Goal: Task Accomplishment & Management: Complete application form

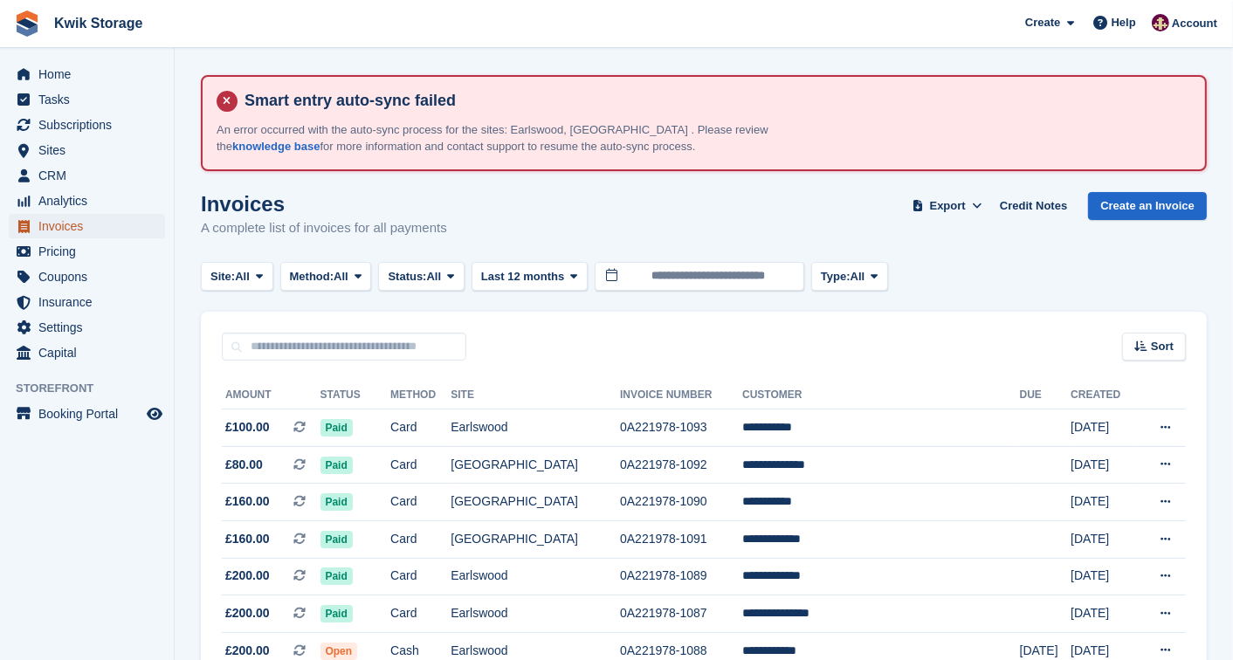
click at [42, 229] on span "Invoices" at bounding box center [90, 226] width 105 height 24
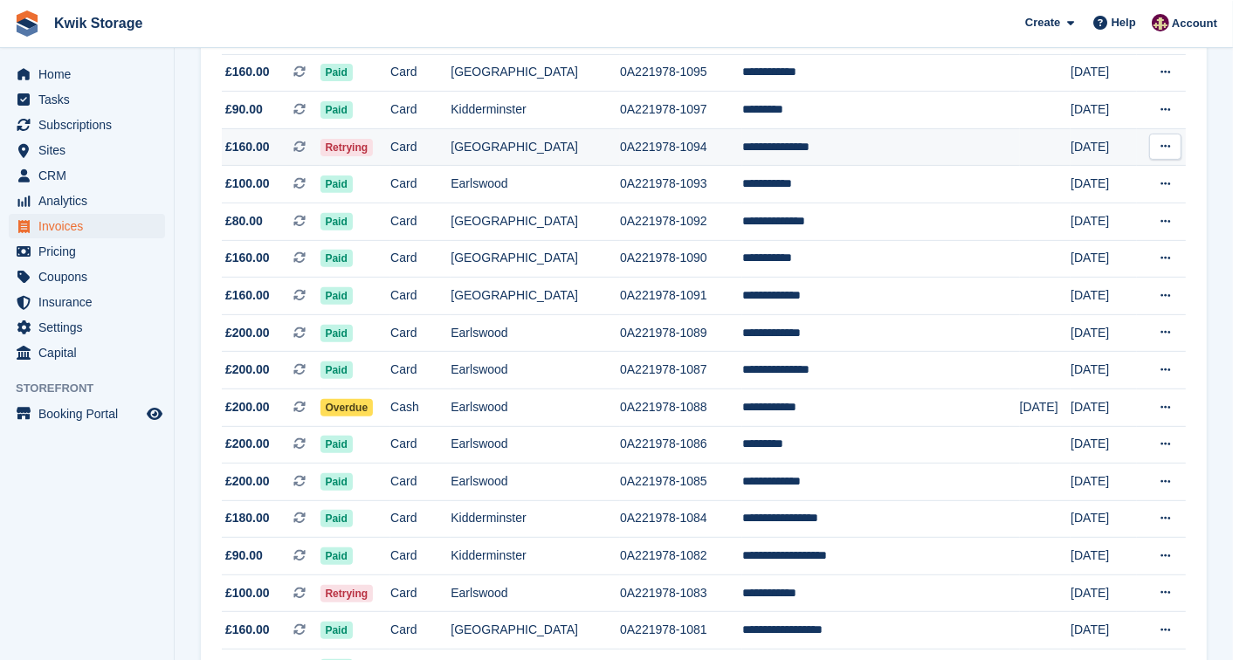
scroll to position [465, 0]
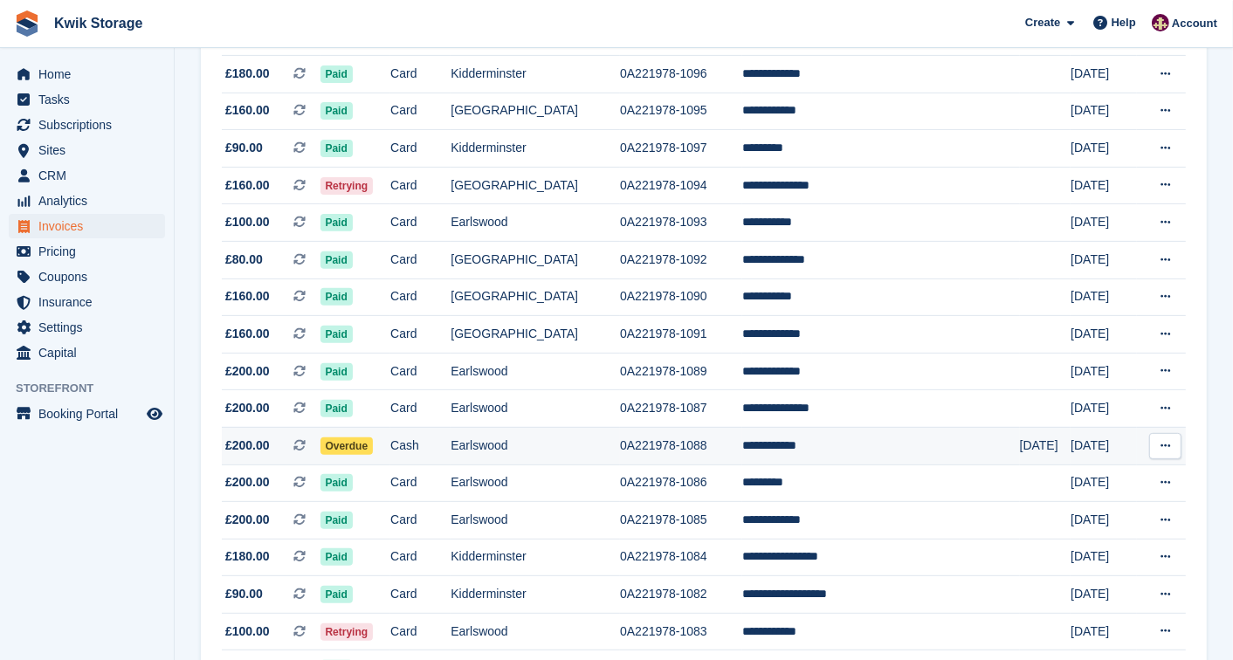
click at [391, 451] on td "Overdue" at bounding box center [355, 446] width 71 height 38
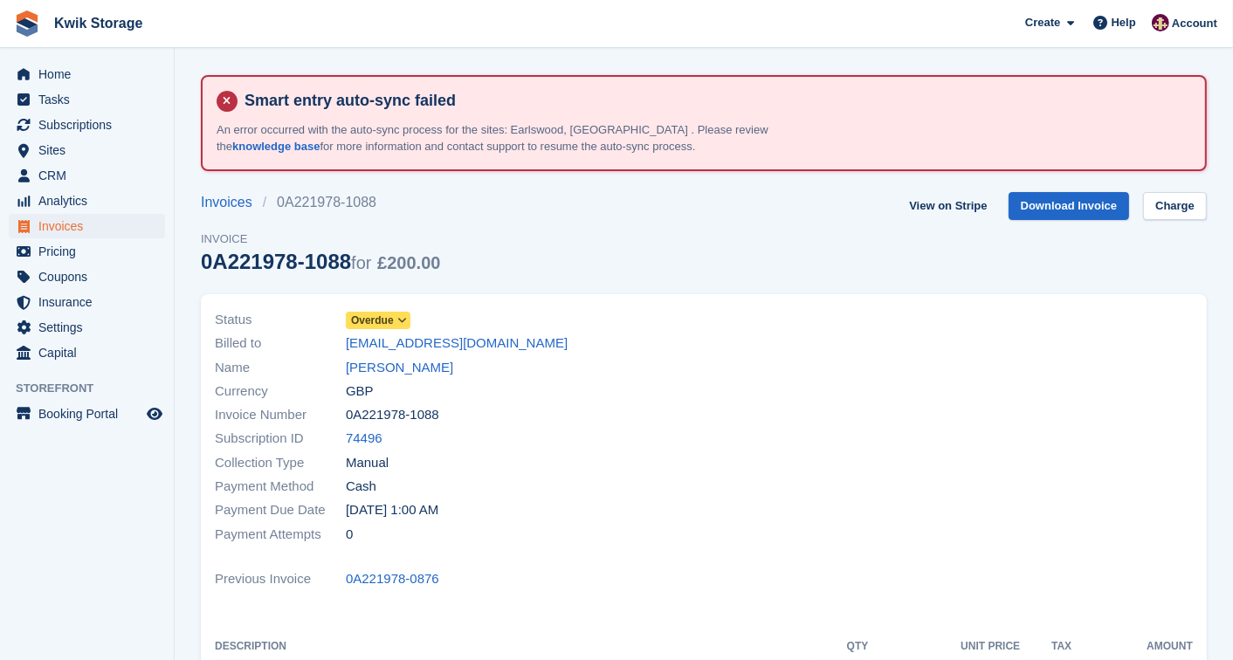
click at [390, 318] on span "Overdue" at bounding box center [372, 321] width 43 height 16
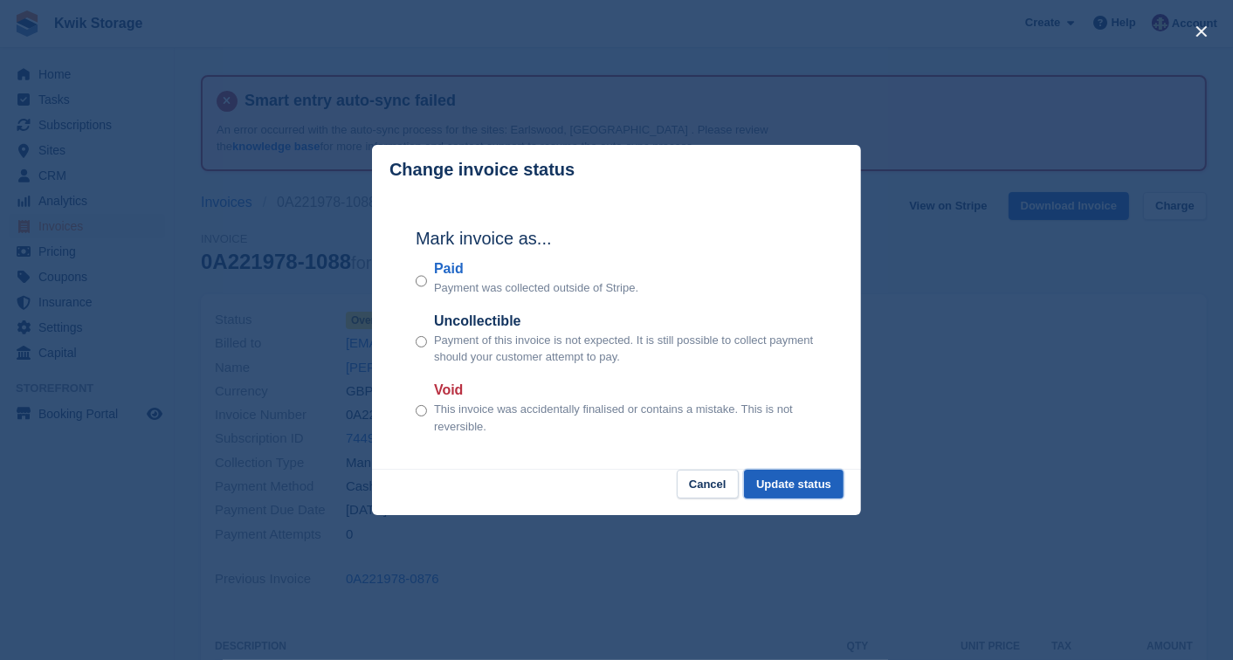
click at [770, 480] on button "Update status" at bounding box center [794, 484] width 100 height 29
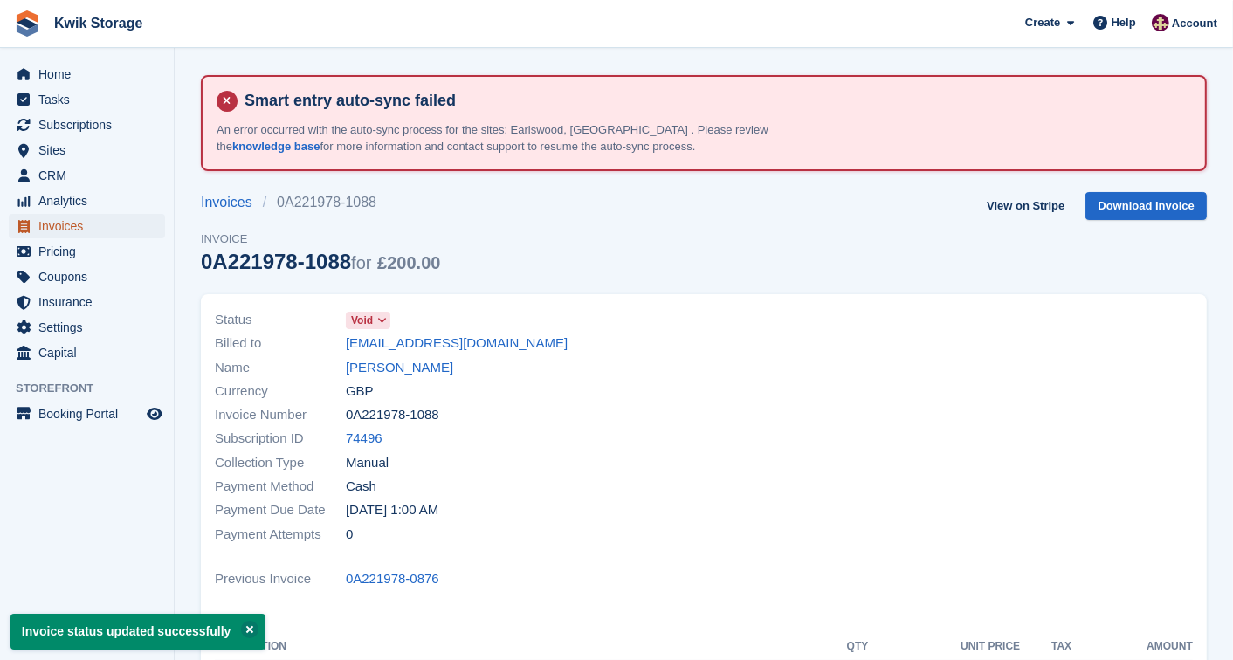
click at [145, 222] on link "Invoices" at bounding box center [87, 226] width 156 height 24
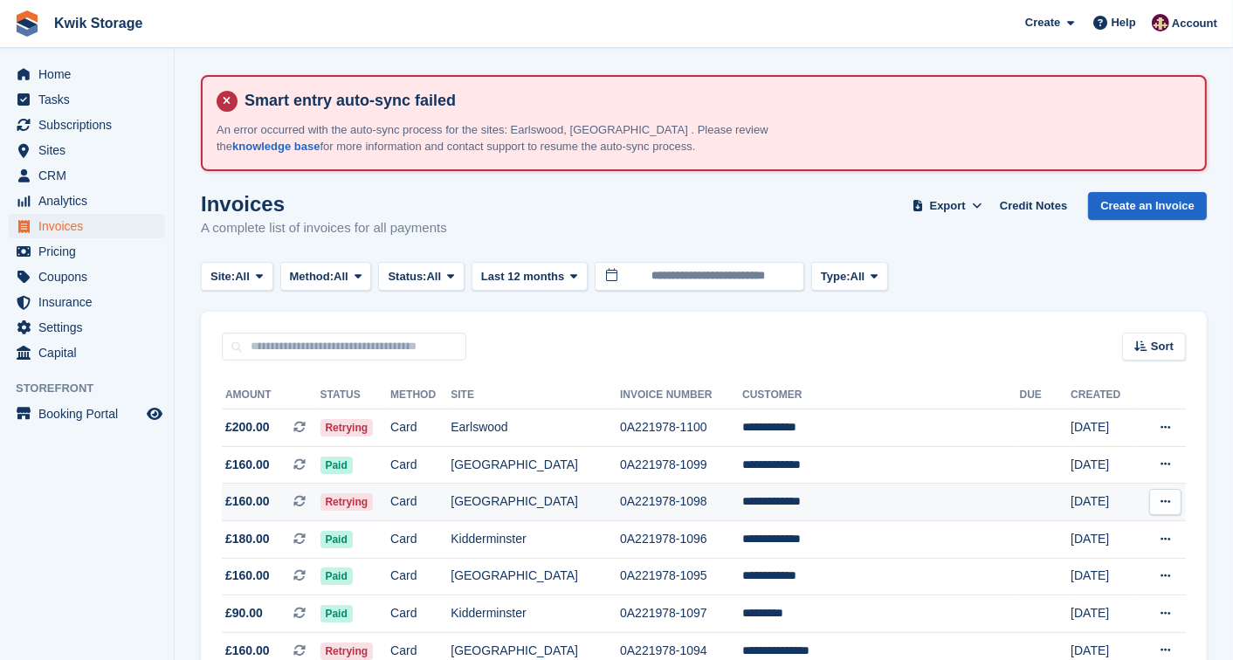
click at [391, 498] on td "Retrying" at bounding box center [355, 503] width 71 height 38
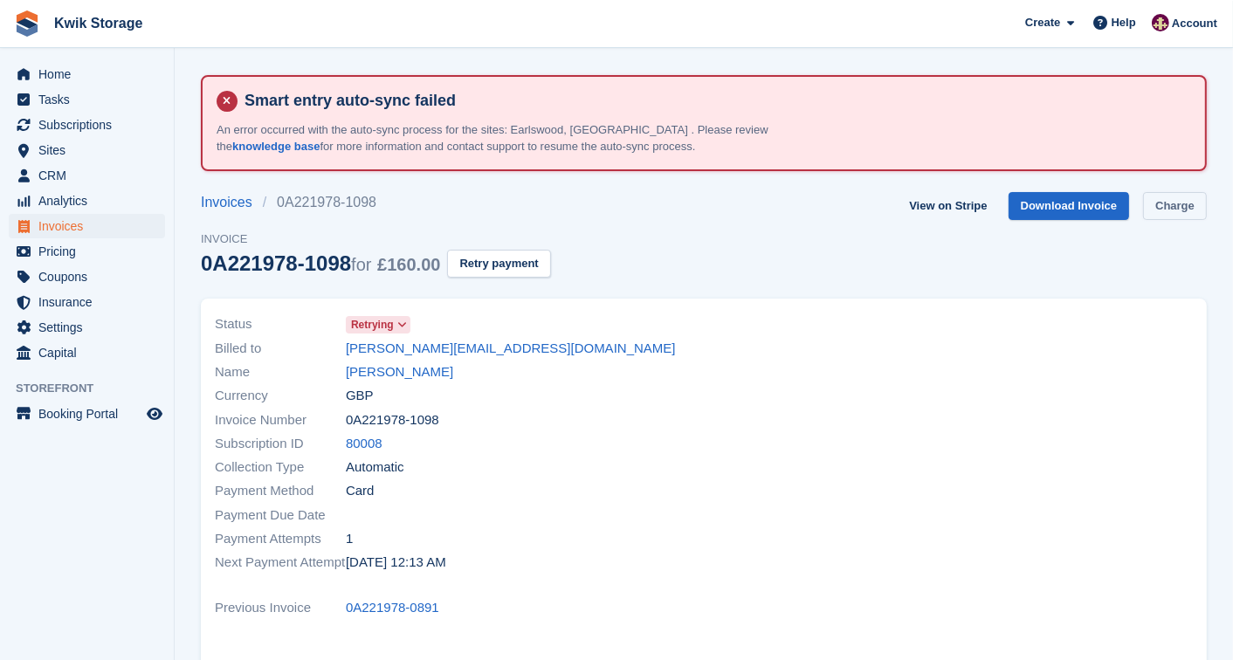
click at [1197, 204] on link "Charge" at bounding box center [1175, 206] width 64 height 29
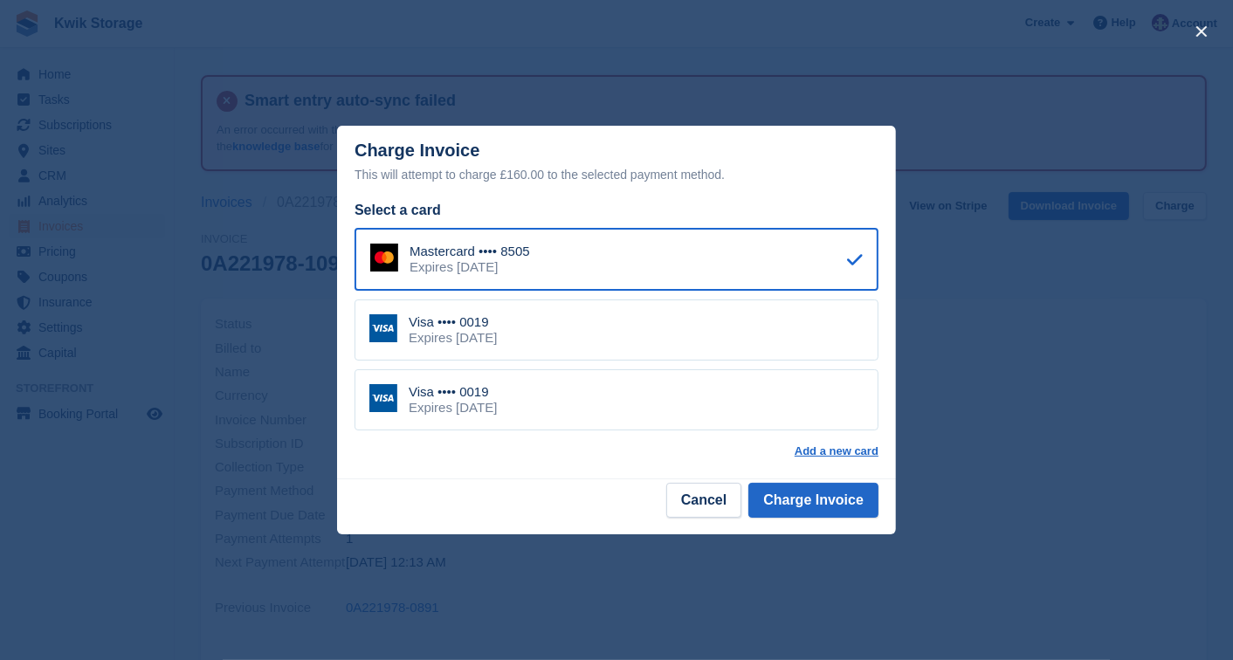
click at [705, 330] on div "Visa •••• 0019 Expires April 2029" at bounding box center [616, 329] width 524 height 61
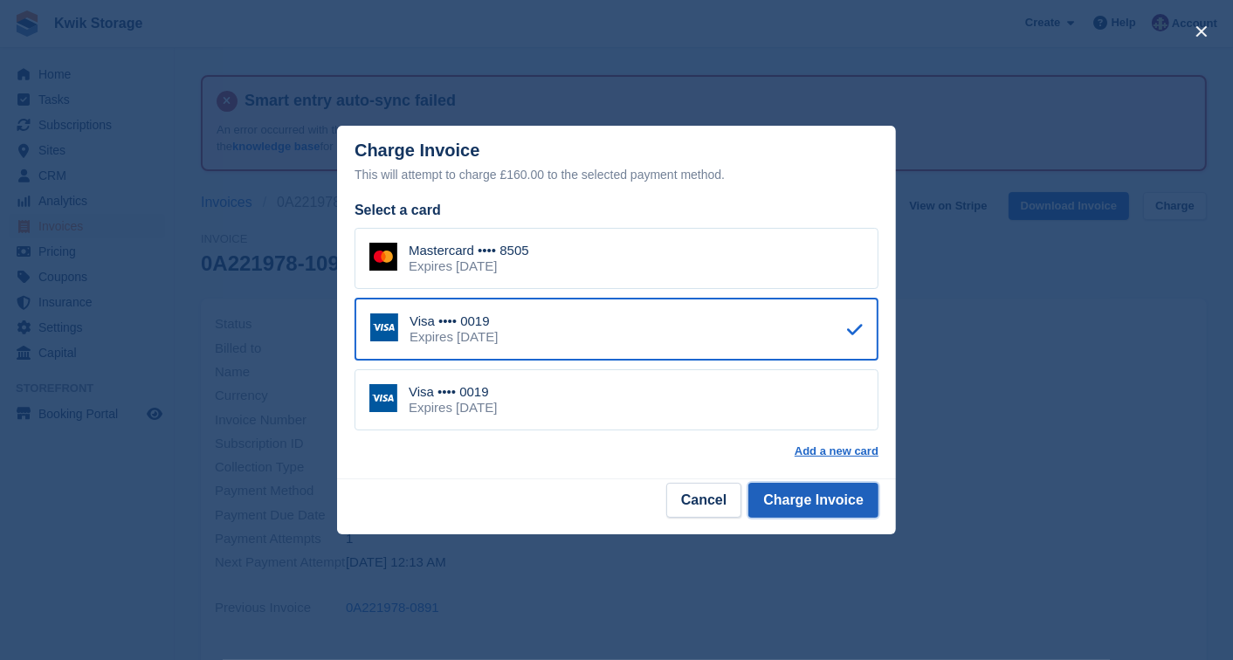
click at [848, 508] on button "Charge Invoice" at bounding box center [813, 500] width 130 height 35
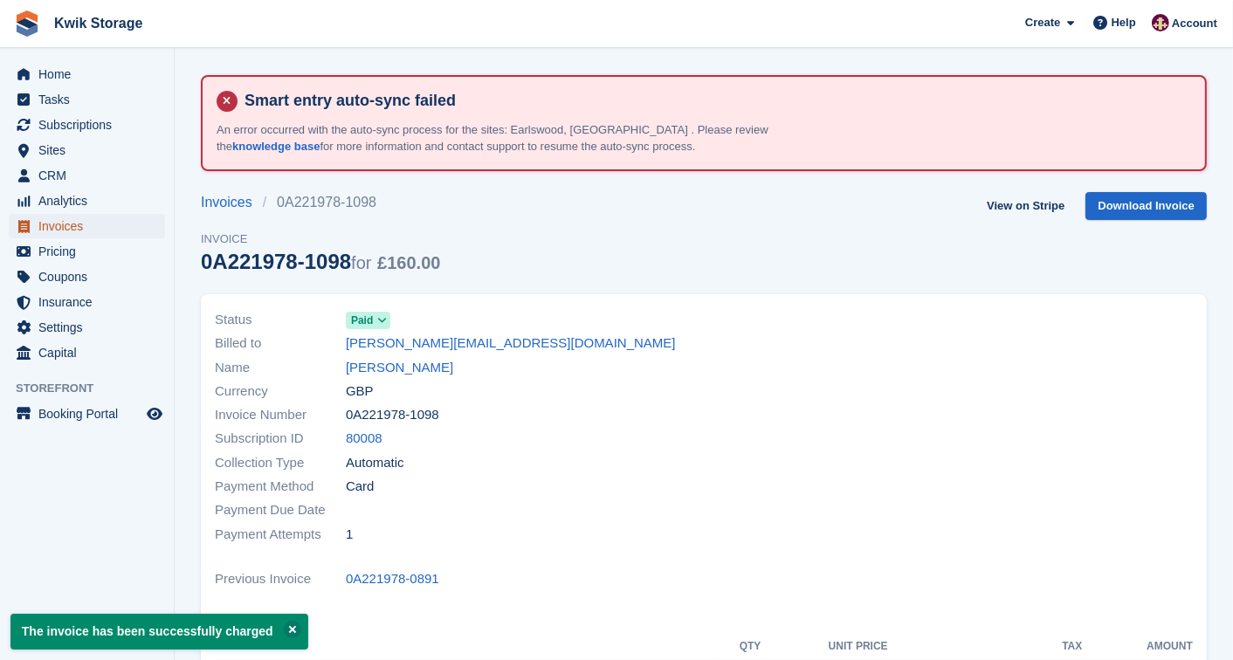
click at [89, 222] on span "Invoices" at bounding box center [90, 226] width 105 height 24
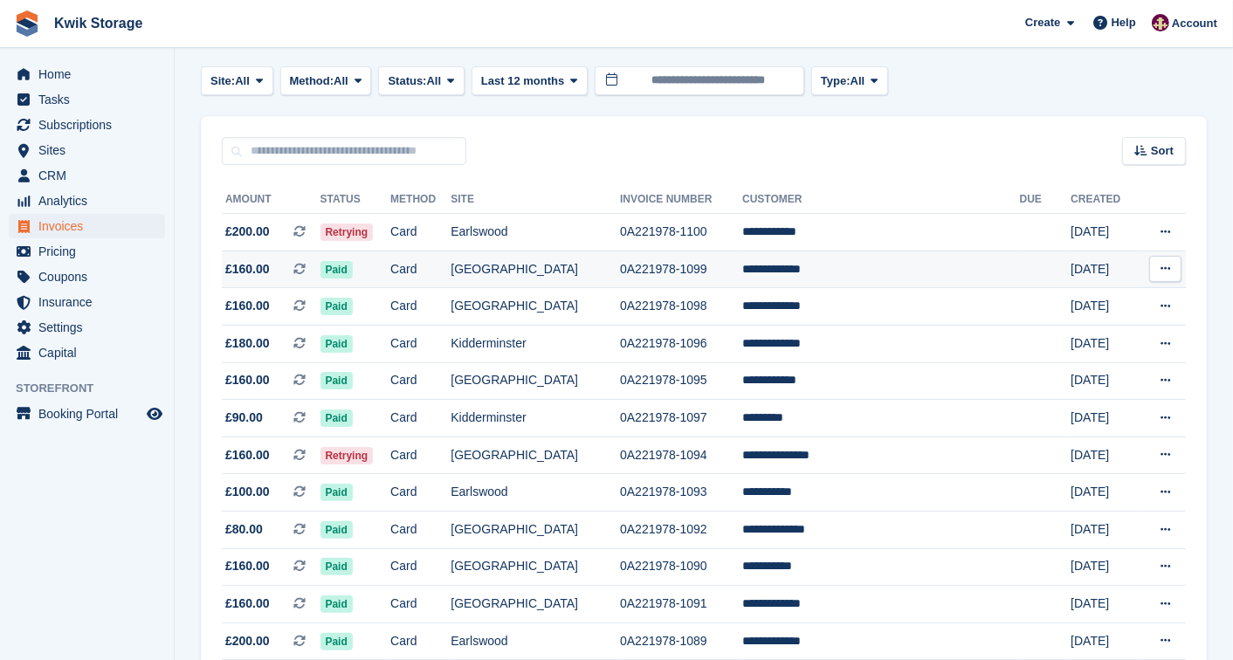
scroll to position [194, 0]
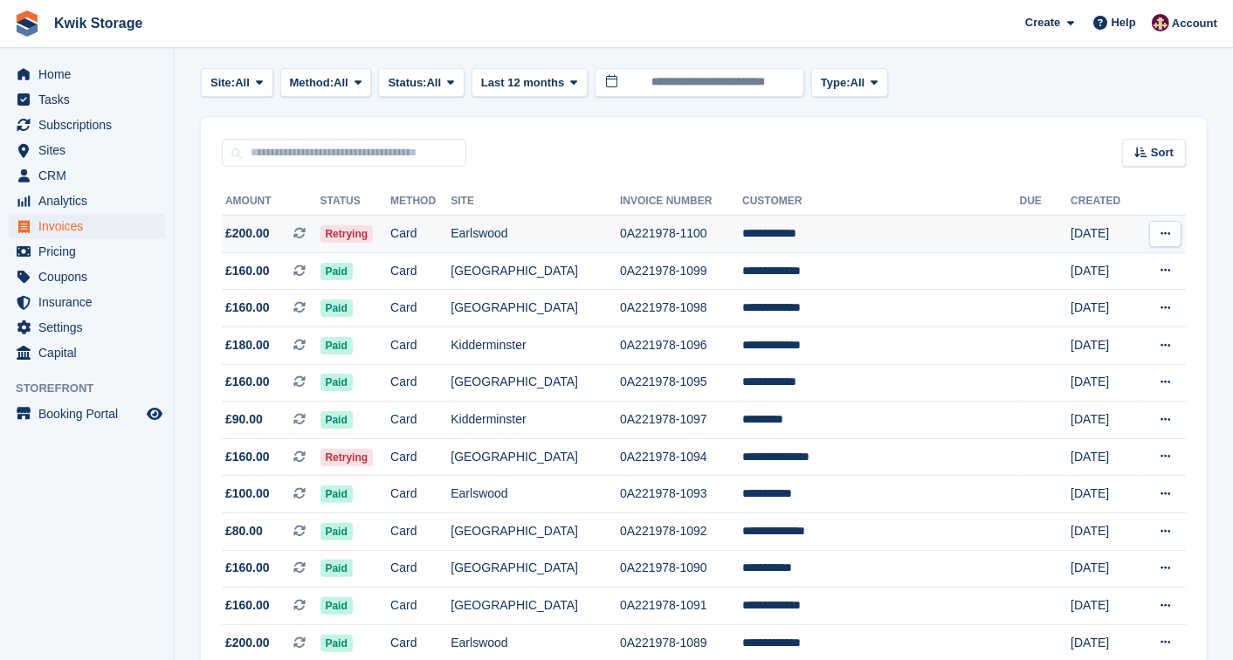
click at [450, 223] on td "Card" at bounding box center [420, 235] width 60 height 38
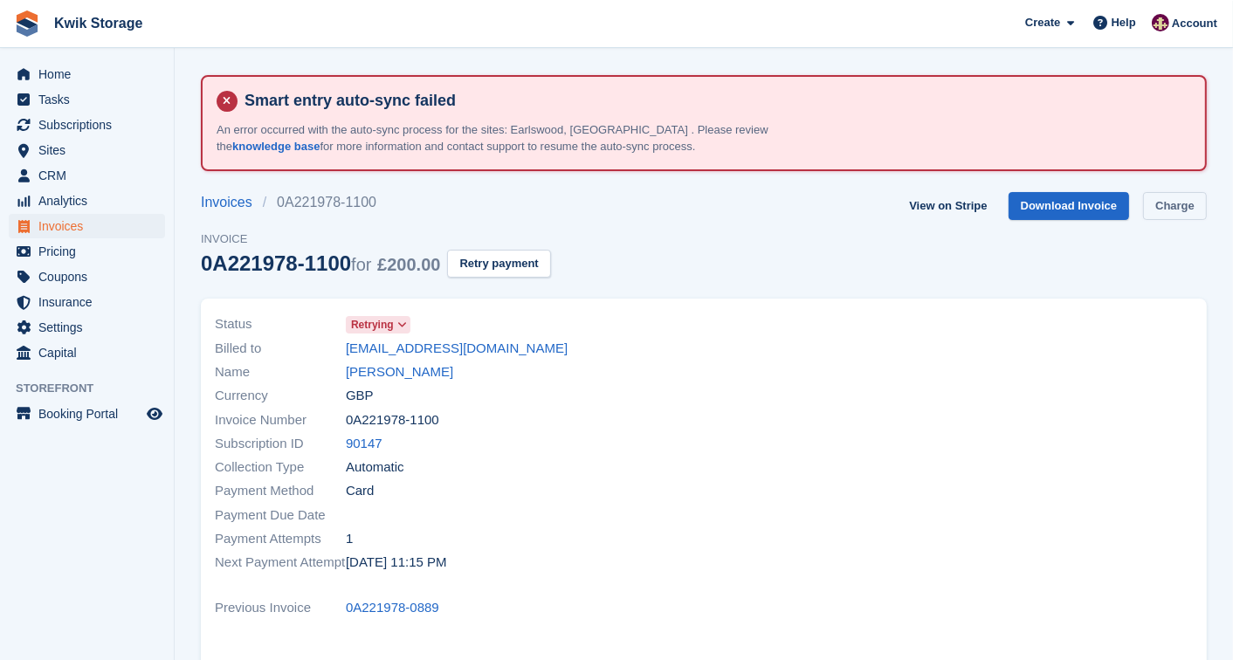
click at [1175, 193] on link "Charge" at bounding box center [1175, 206] width 64 height 29
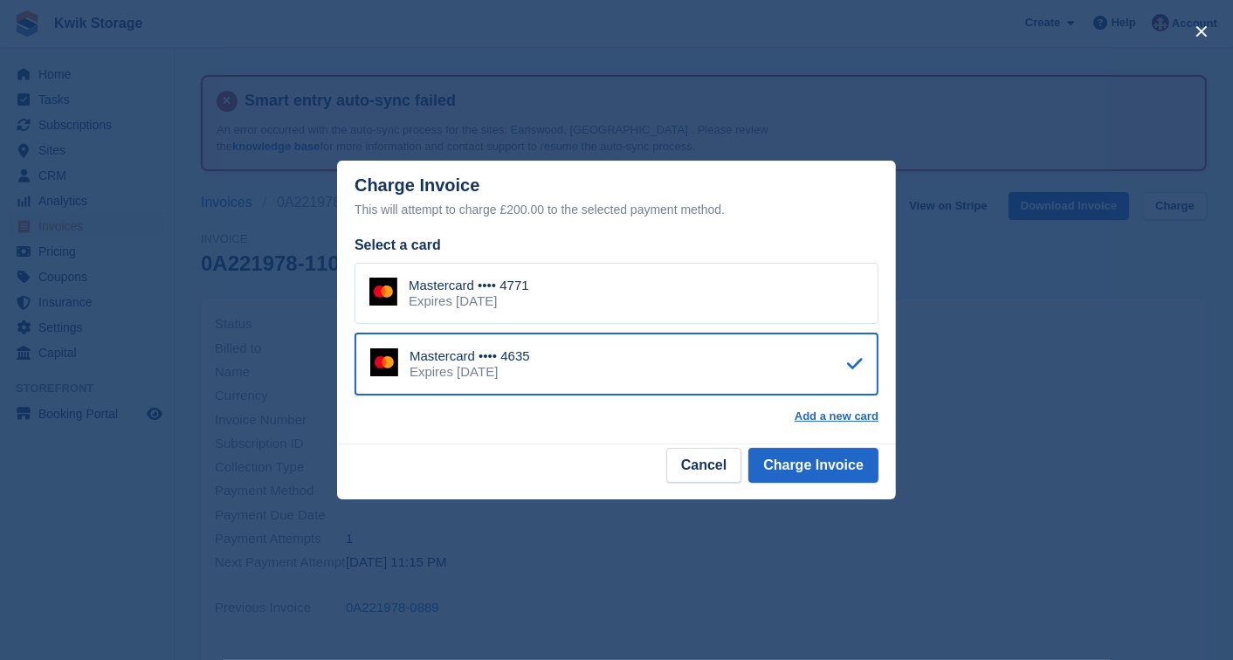
click at [760, 277] on div "Mastercard •••• 4771 Expires [DATE]" at bounding box center [616, 293] width 524 height 61
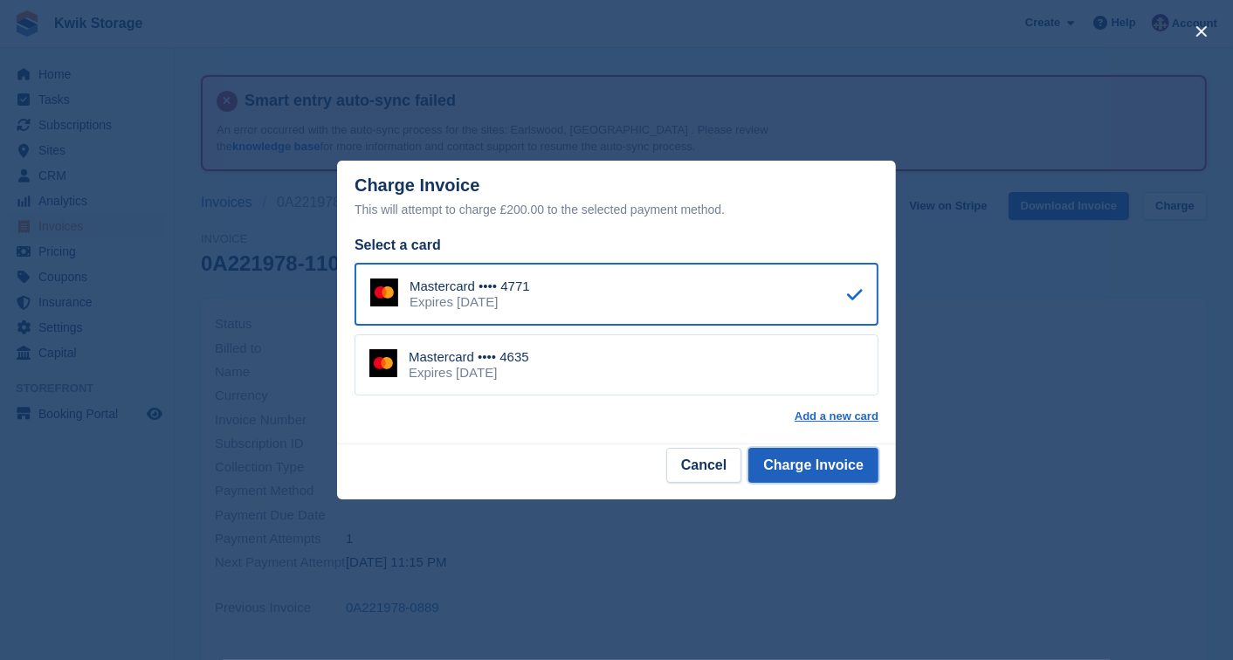
click at [812, 455] on button "Charge Invoice" at bounding box center [813, 465] width 130 height 35
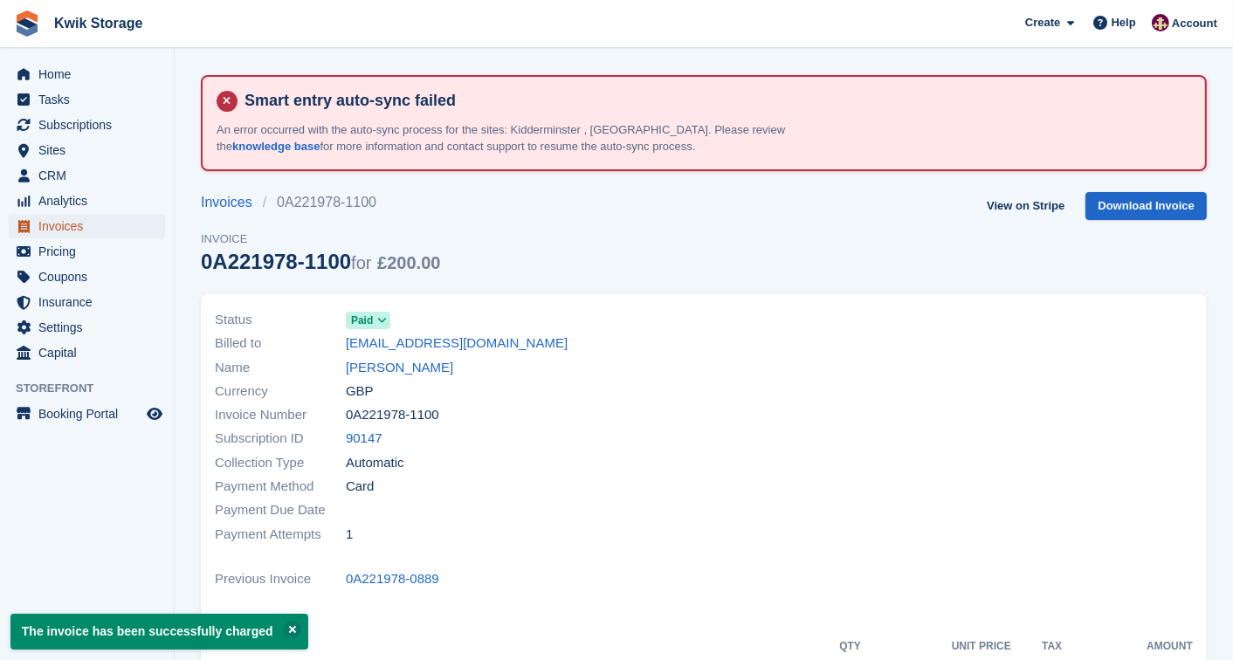
click at [127, 216] on span "Invoices" at bounding box center [90, 226] width 105 height 24
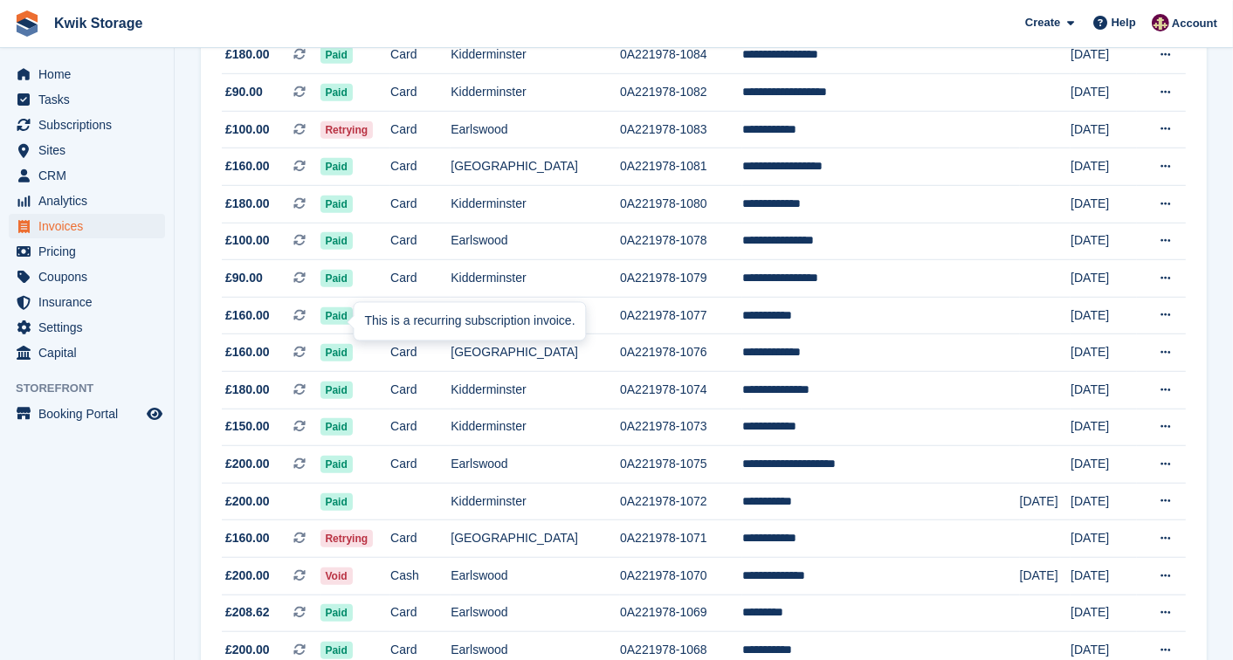
scroll to position [970, 0]
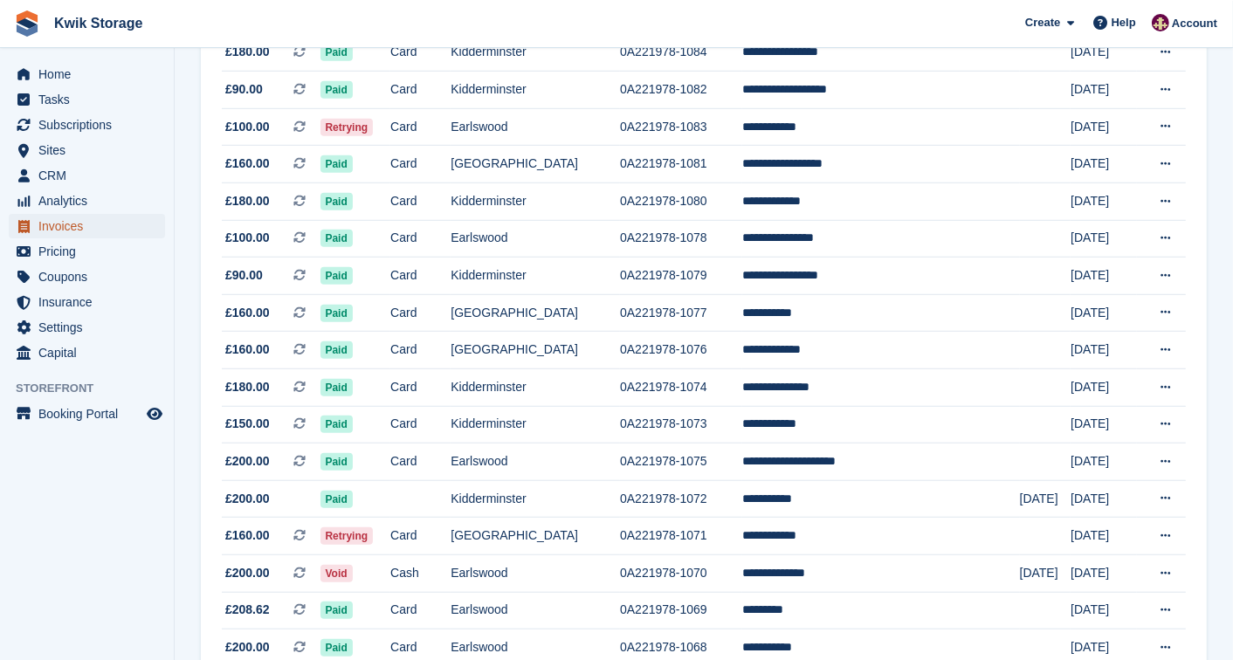
click at [101, 218] on span "Invoices" at bounding box center [90, 226] width 105 height 24
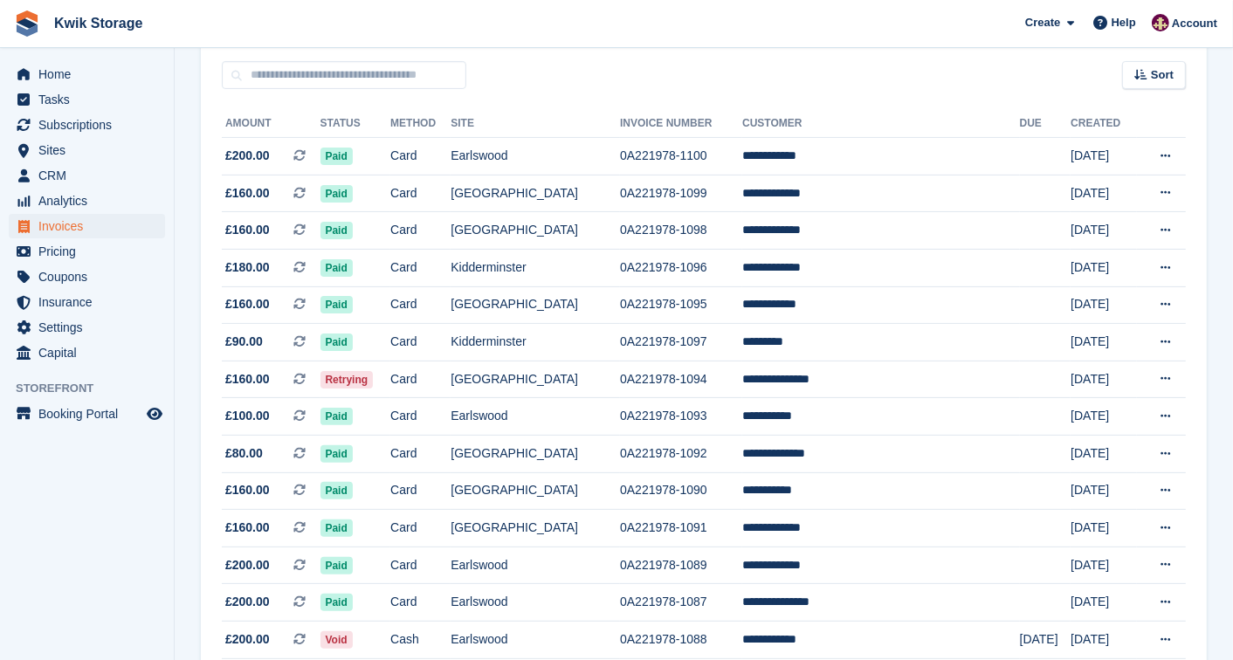
scroll to position [310, 0]
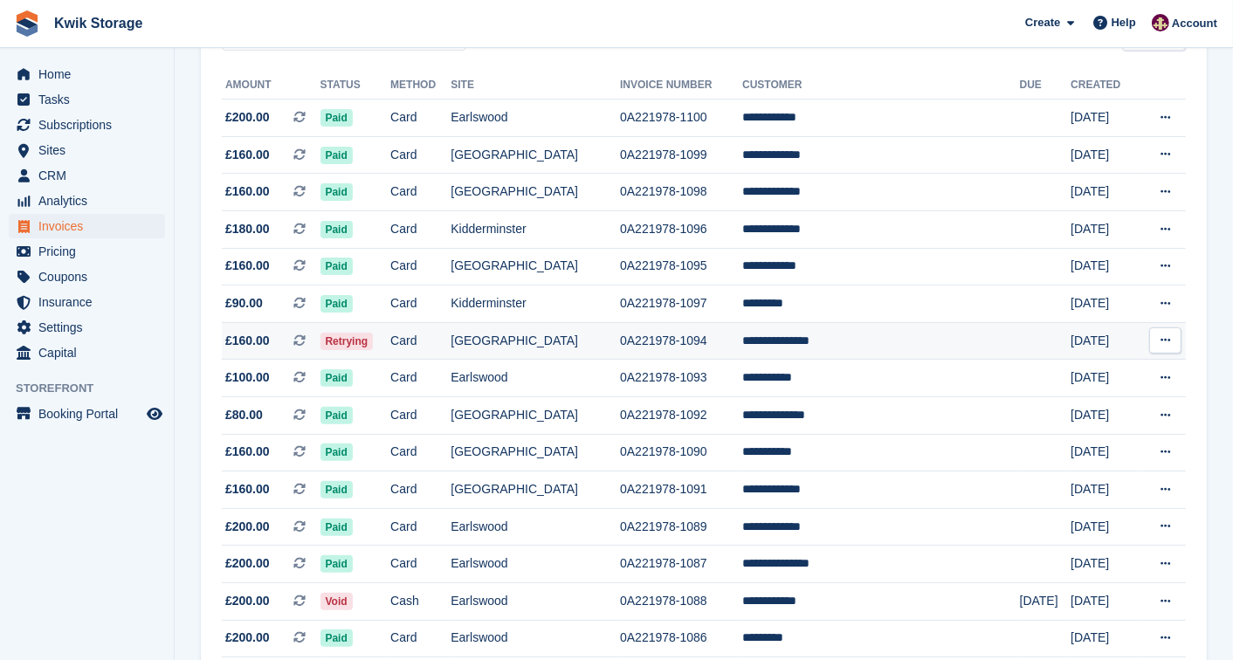
click at [391, 335] on td "Retrying" at bounding box center [355, 341] width 71 height 38
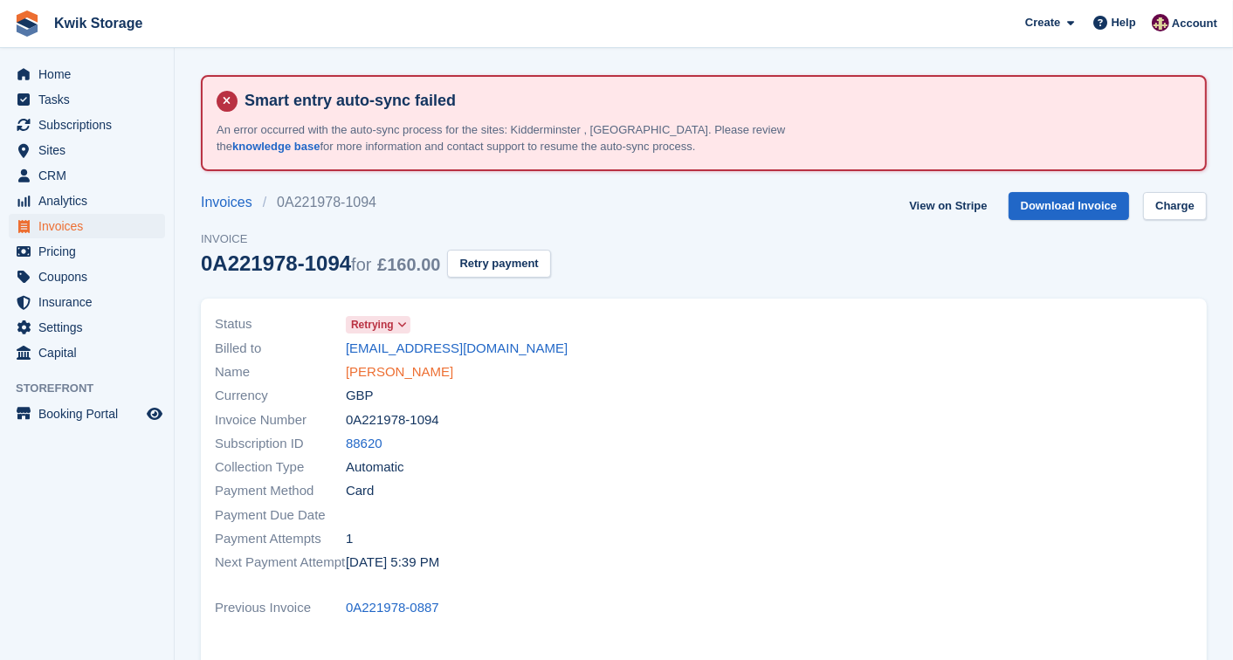
click at [390, 376] on link "Morgan Campbell" at bounding box center [399, 372] width 107 height 20
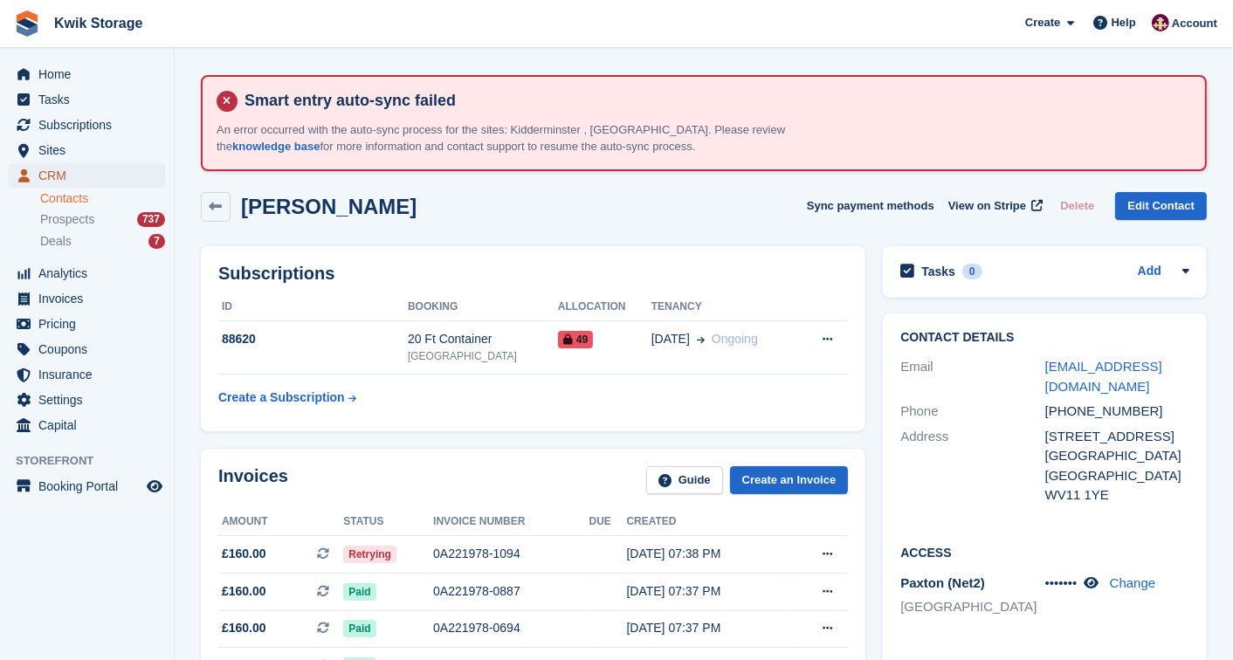
click at [37, 170] on link "CRM" at bounding box center [87, 175] width 156 height 24
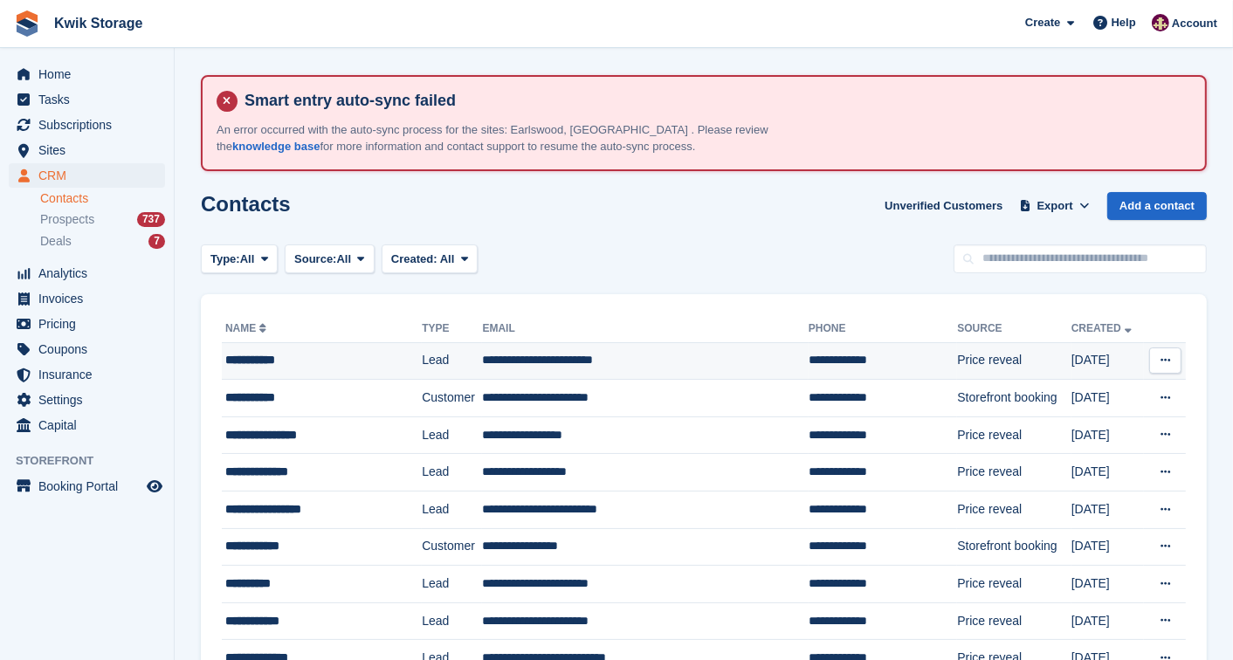
click at [290, 351] on div "**********" at bounding box center [311, 360] width 172 height 18
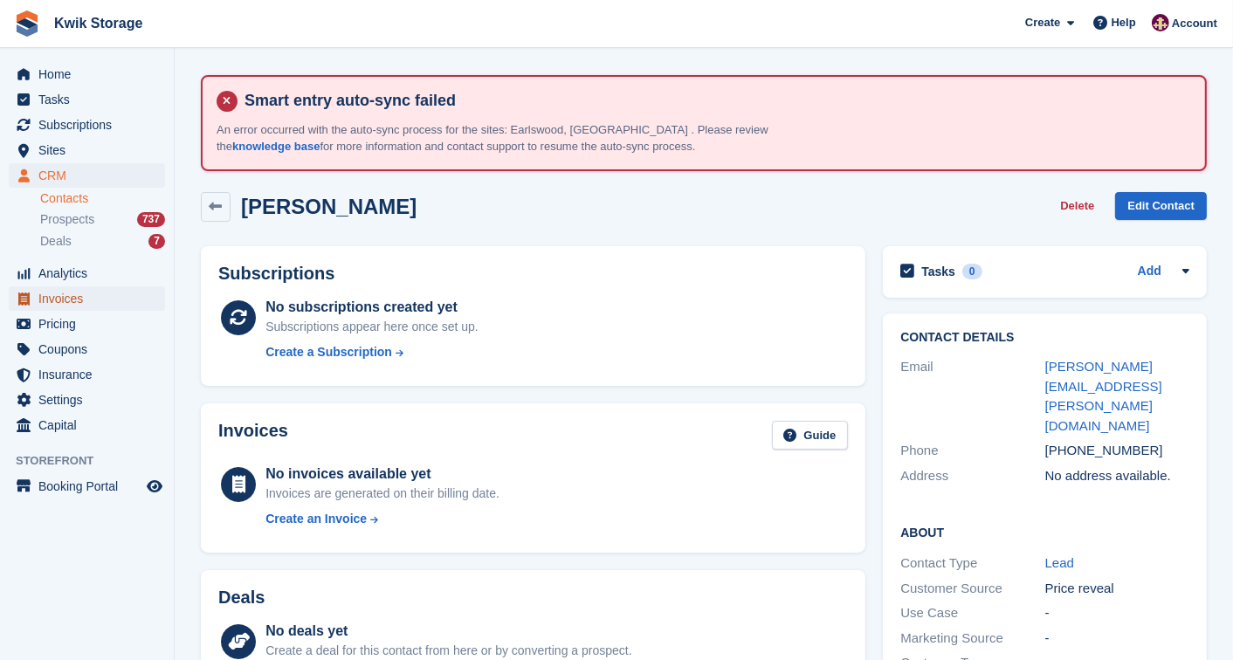
click at [110, 290] on span "Invoices" at bounding box center [90, 298] width 105 height 24
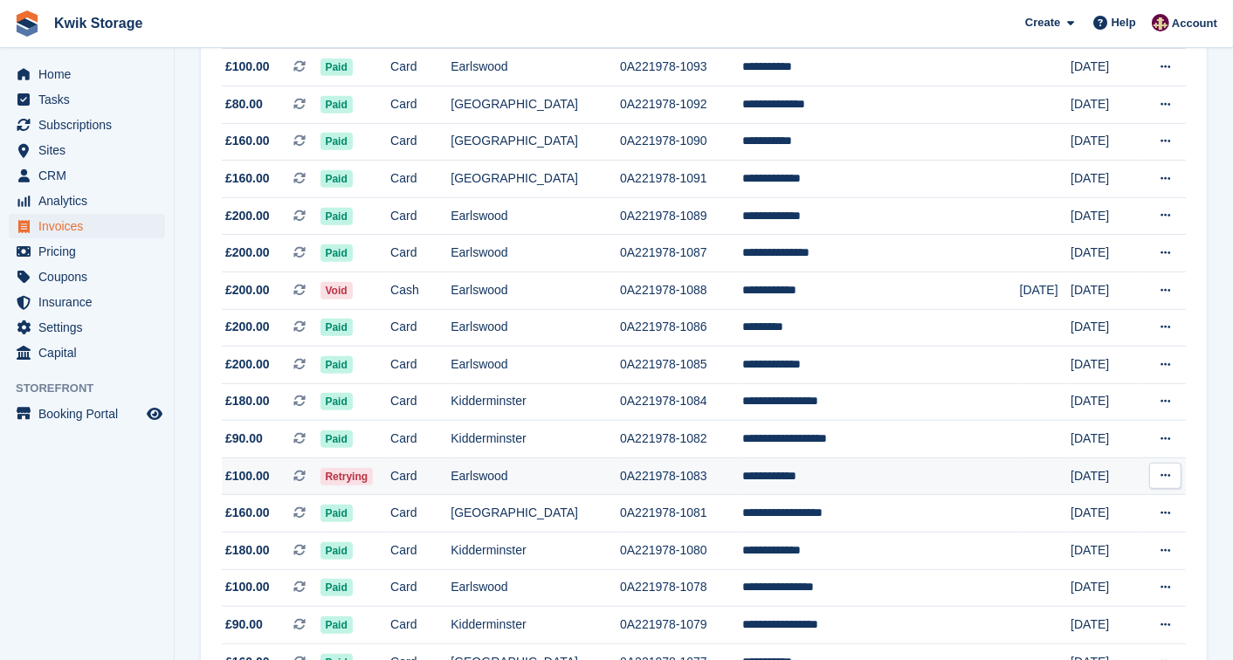
scroll to position [659, 0]
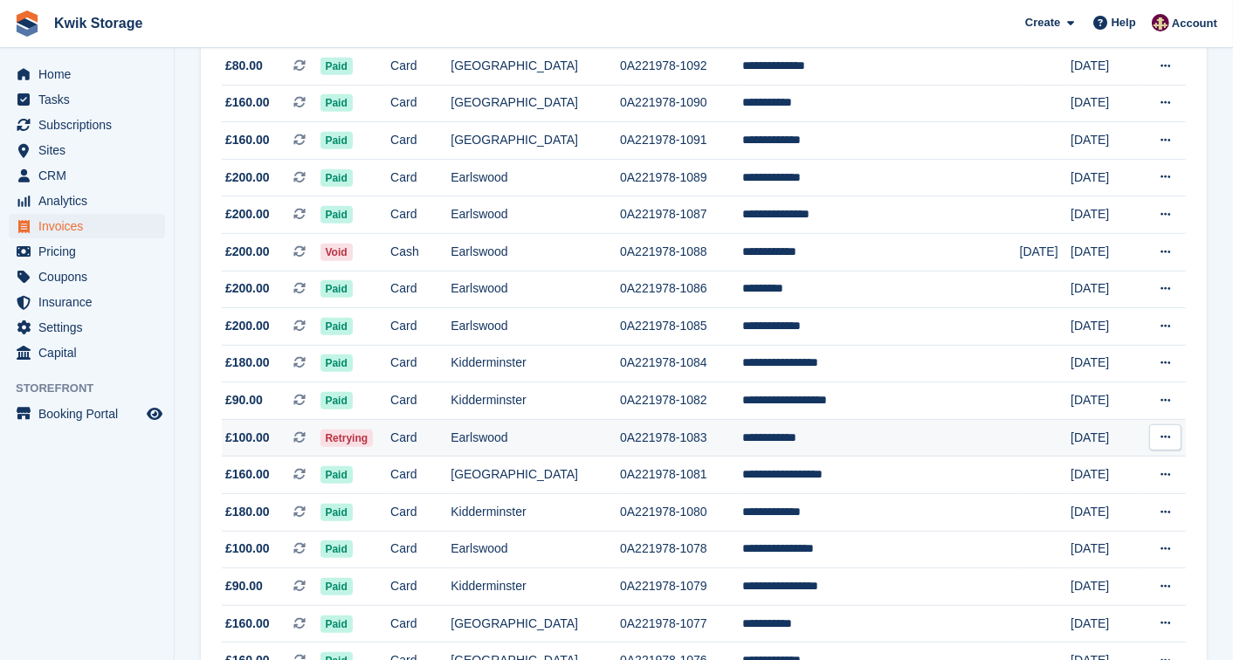
click at [391, 437] on td "Retrying" at bounding box center [355, 438] width 71 height 38
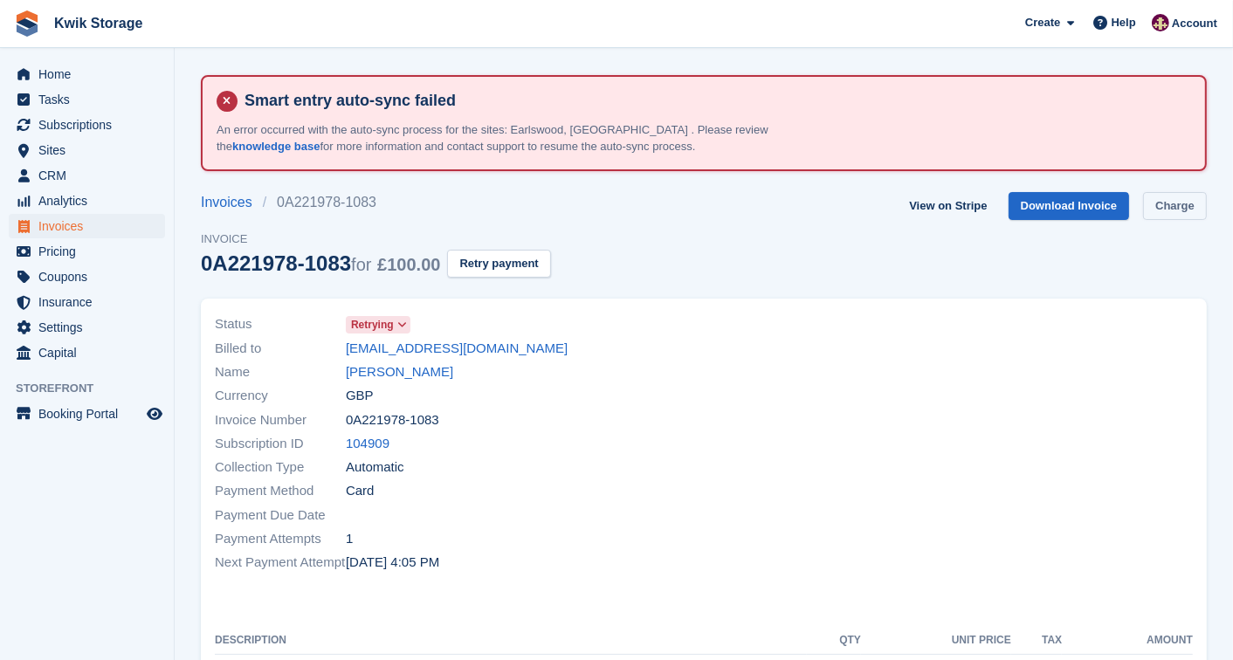
click at [1159, 207] on link "Charge" at bounding box center [1175, 206] width 64 height 29
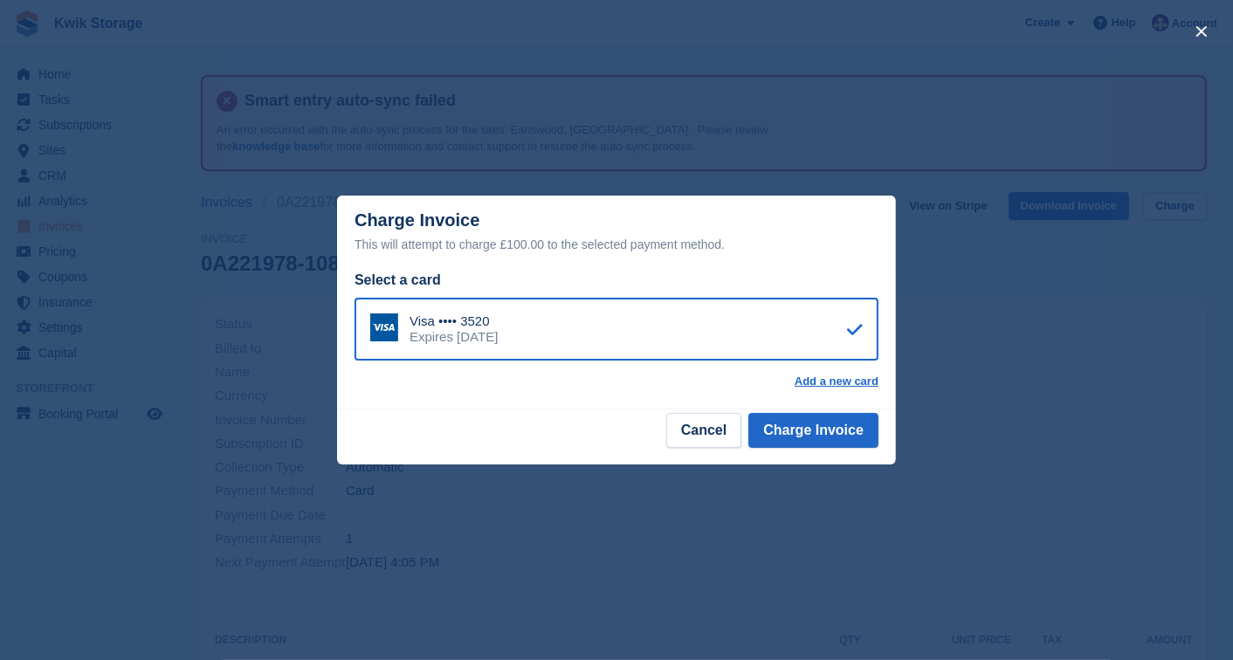
click at [824, 327] on div "Visa •••• 3520 Expires [DATE]" at bounding box center [616, 329] width 524 height 63
click at [835, 428] on button "Charge Invoice" at bounding box center [813, 430] width 130 height 35
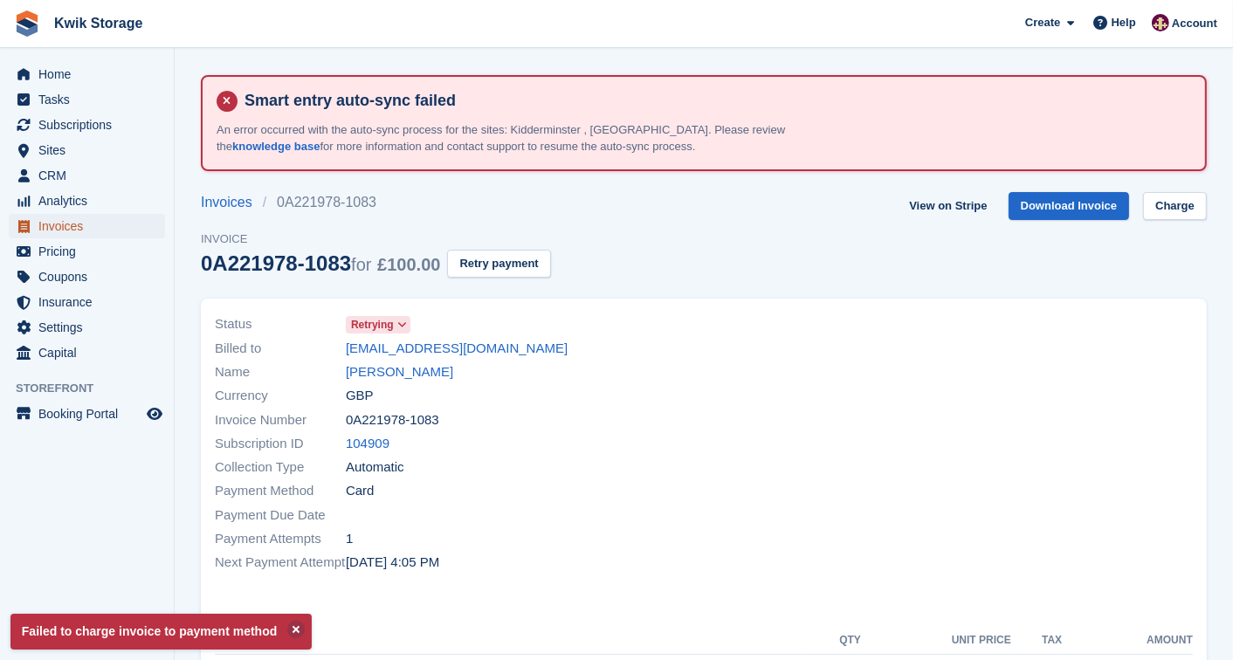
click at [75, 223] on span "Invoices" at bounding box center [90, 226] width 105 height 24
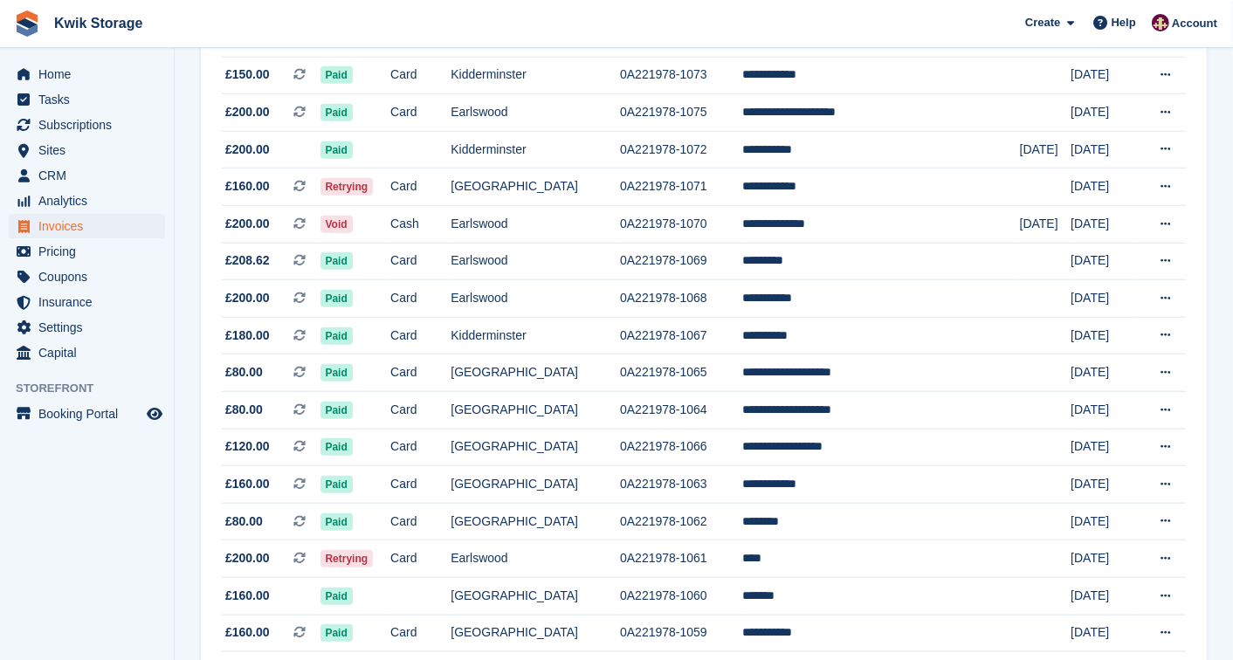
scroll to position [1358, 0]
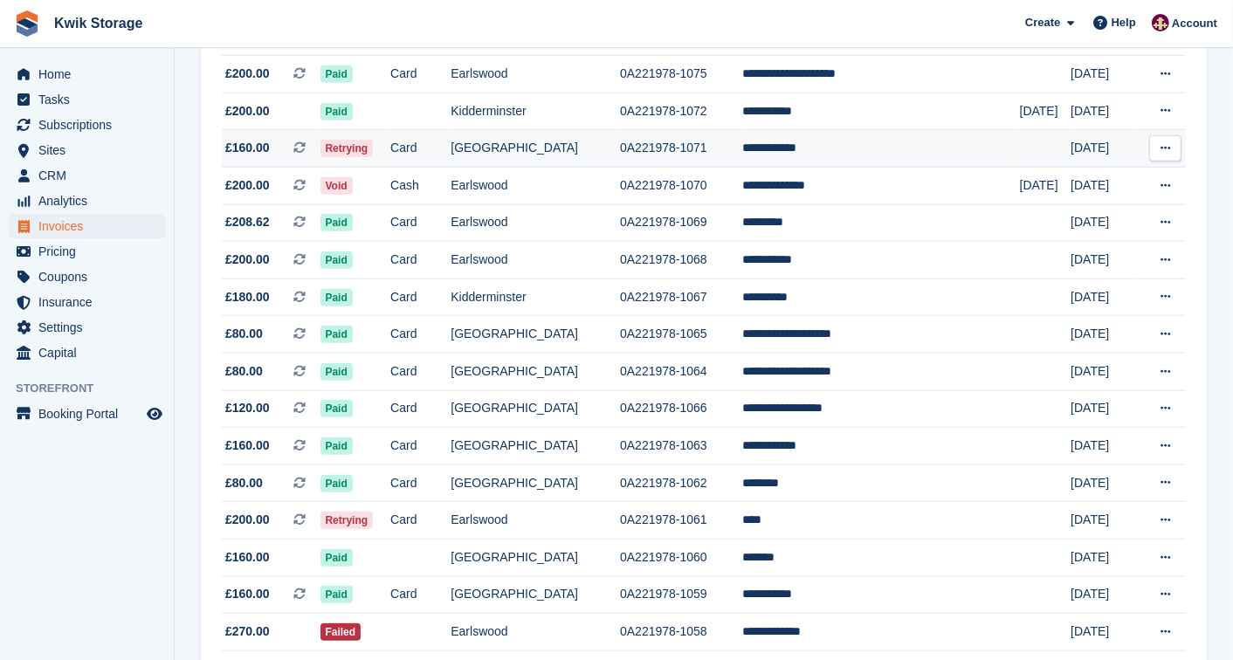
click at [576, 163] on td "[GEOGRAPHIC_DATA]" at bounding box center [534, 149] width 169 height 38
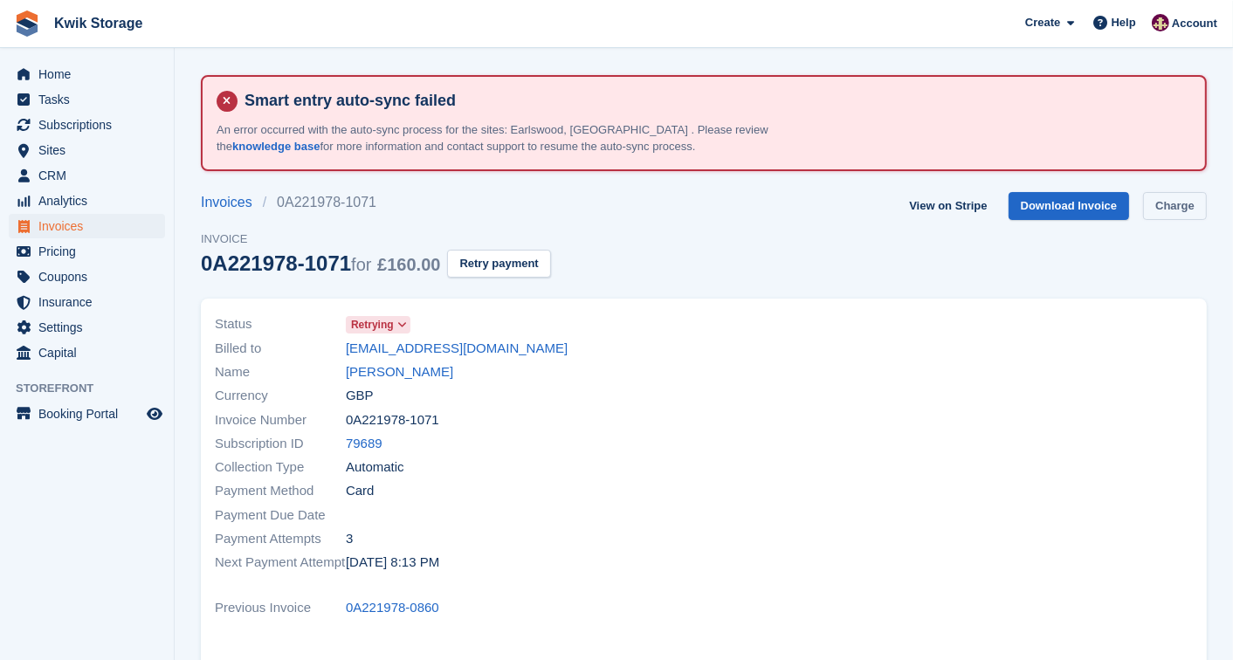
click at [1163, 211] on link "Charge" at bounding box center [1175, 206] width 64 height 29
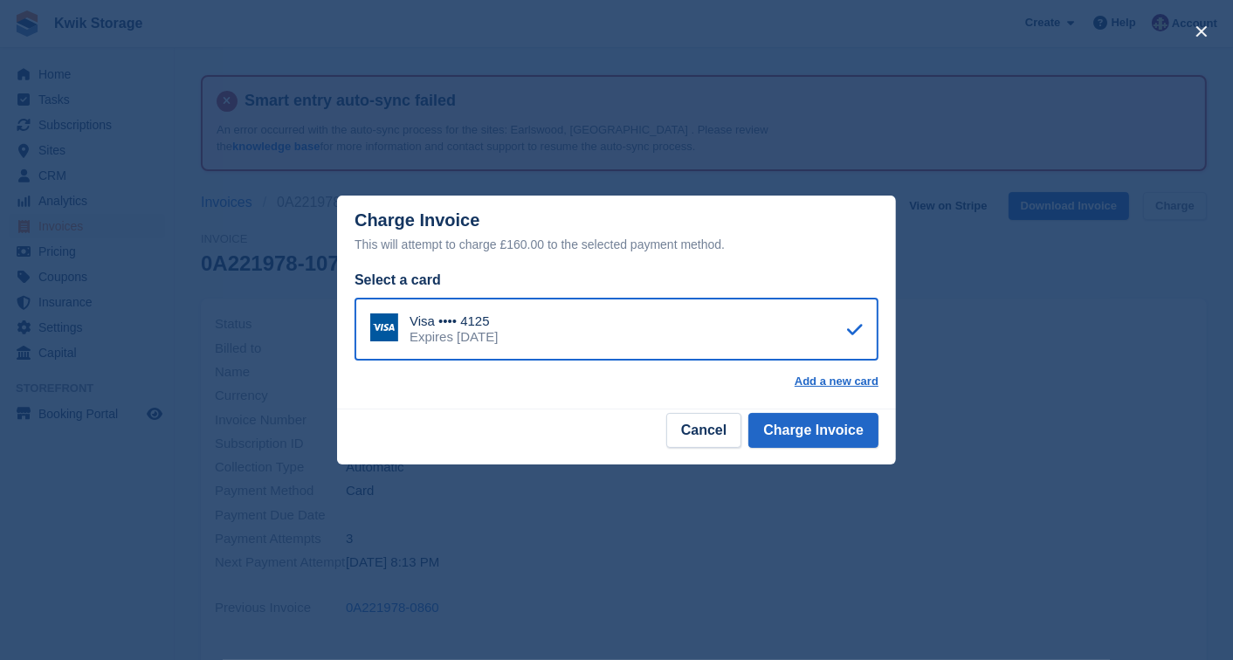
click at [1163, 211] on div "close" at bounding box center [616, 330] width 1233 height 660
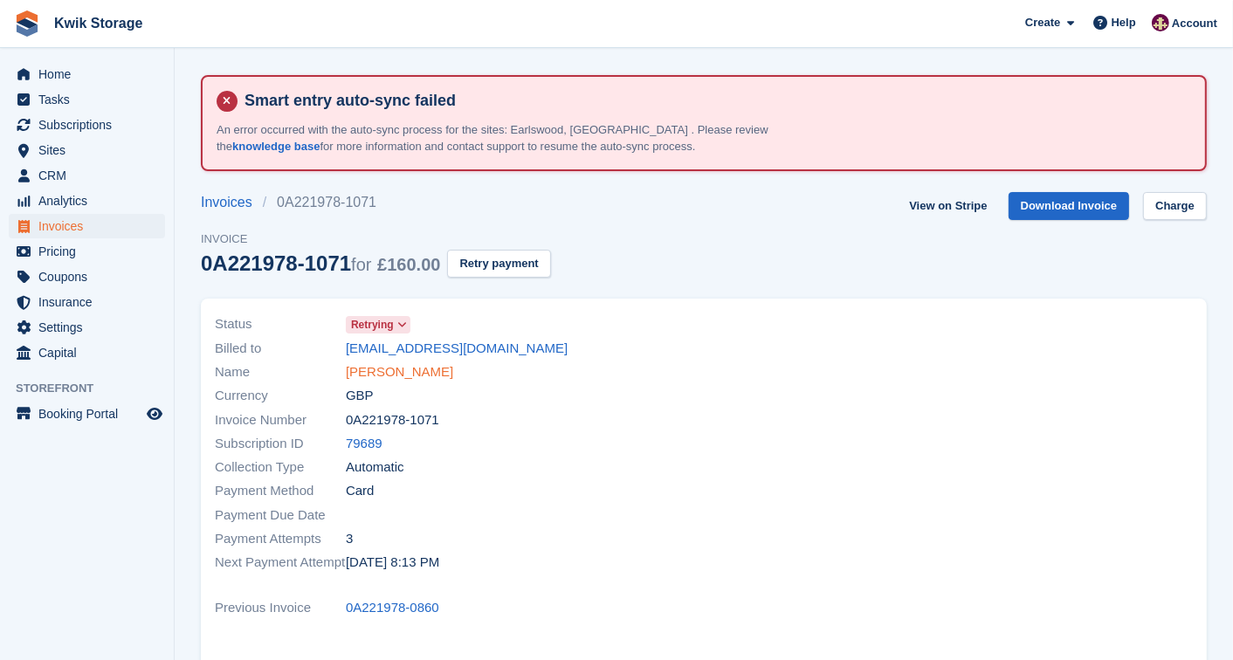
click at [399, 371] on link "Jason Isaarq" at bounding box center [399, 372] width 107 height 20
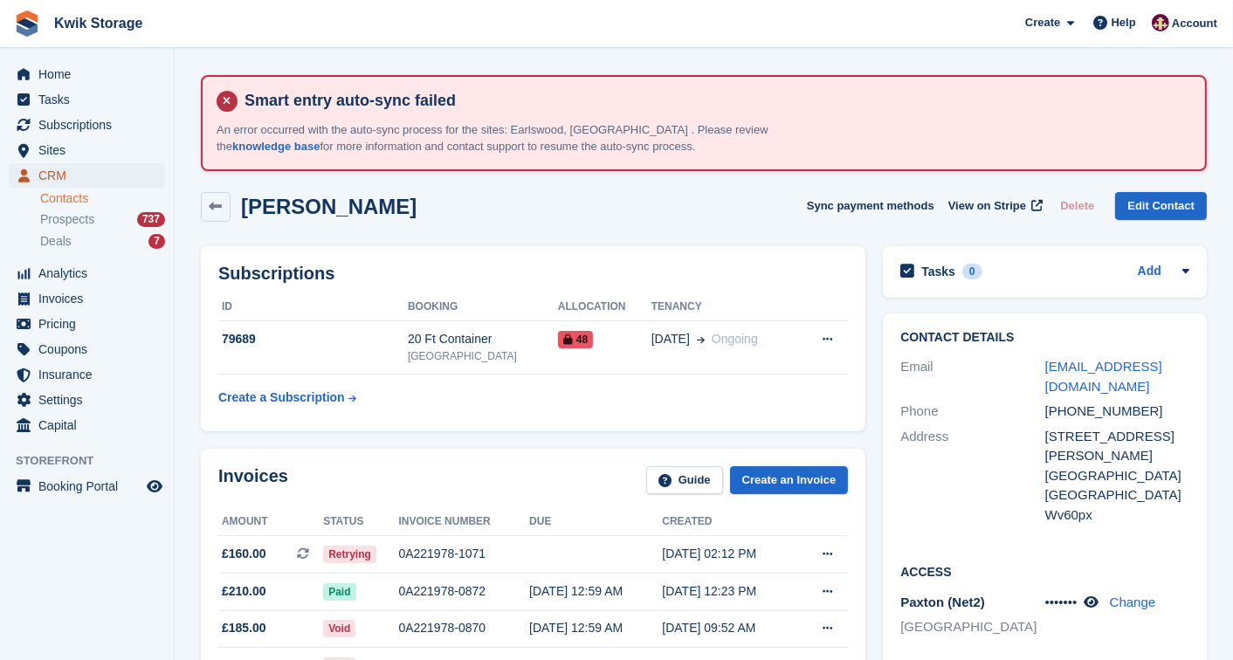
click at [129, 178] on span "CRM" at bounding box center [90, 175] width 105 height 24
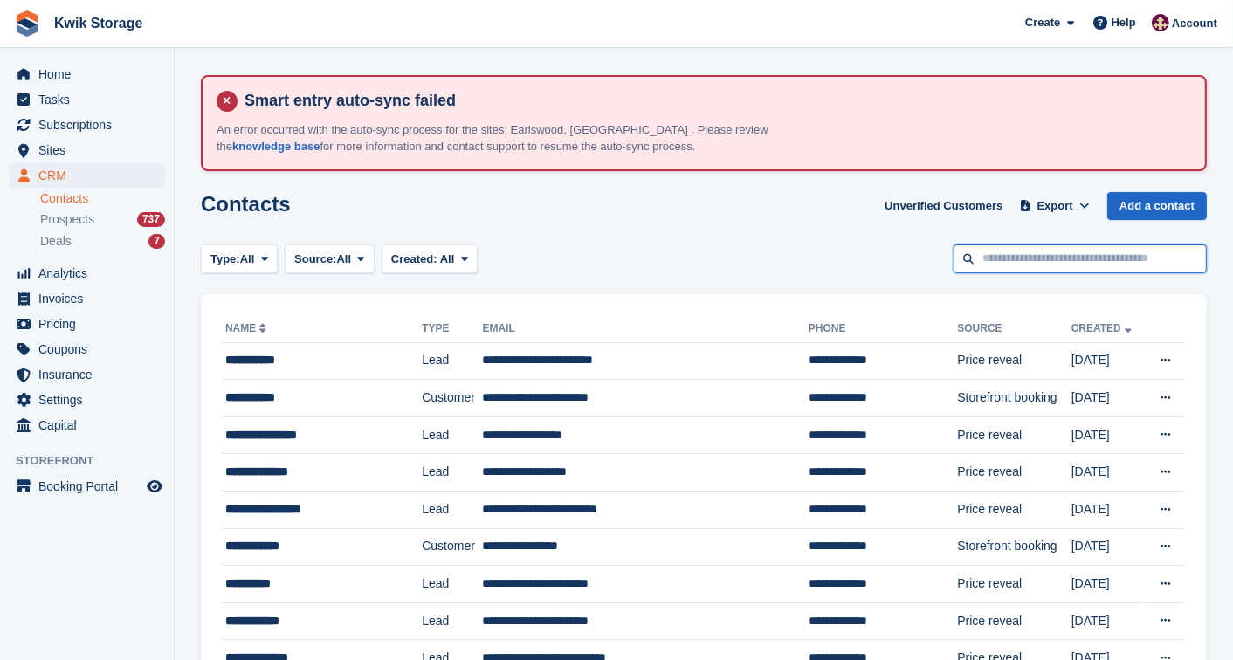
click at [1007, 265] on input "text" at bounding box center [1079, 258] width 253 height 29
type input "*"
click at [120, 167] on span "CRM" at bounding box center [90, 175] width 105 height 24
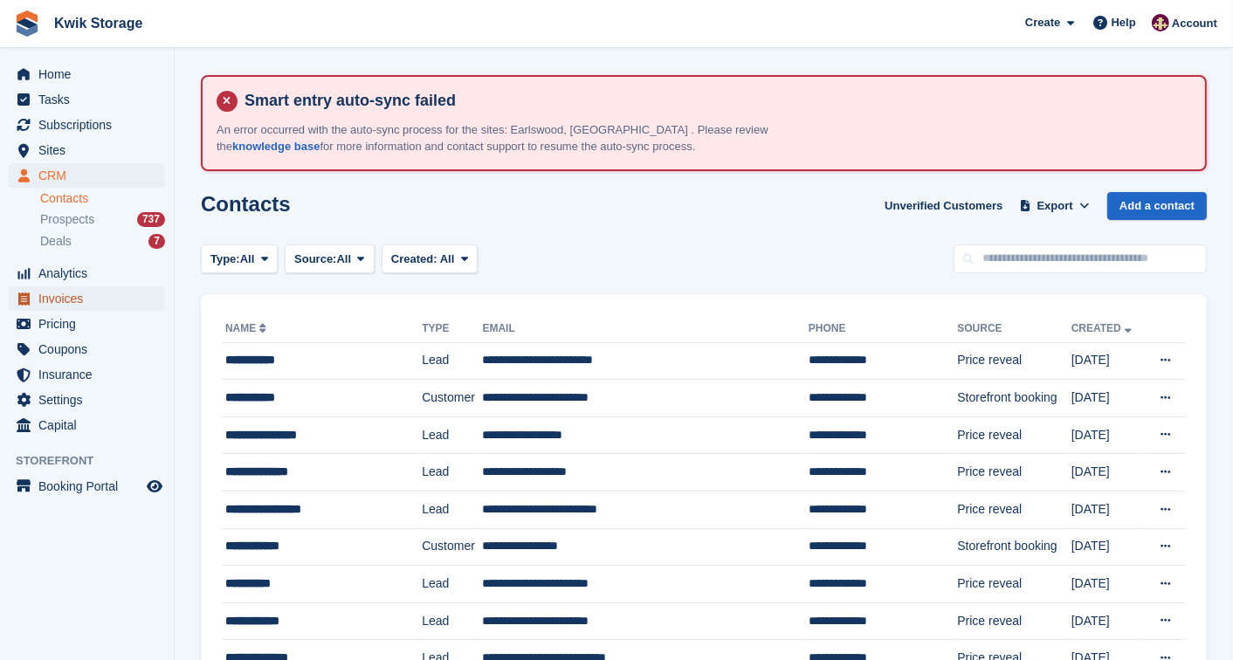
click at [110, 294] on span "Invoices" at bounding box center [90, 298] width 105 height 24
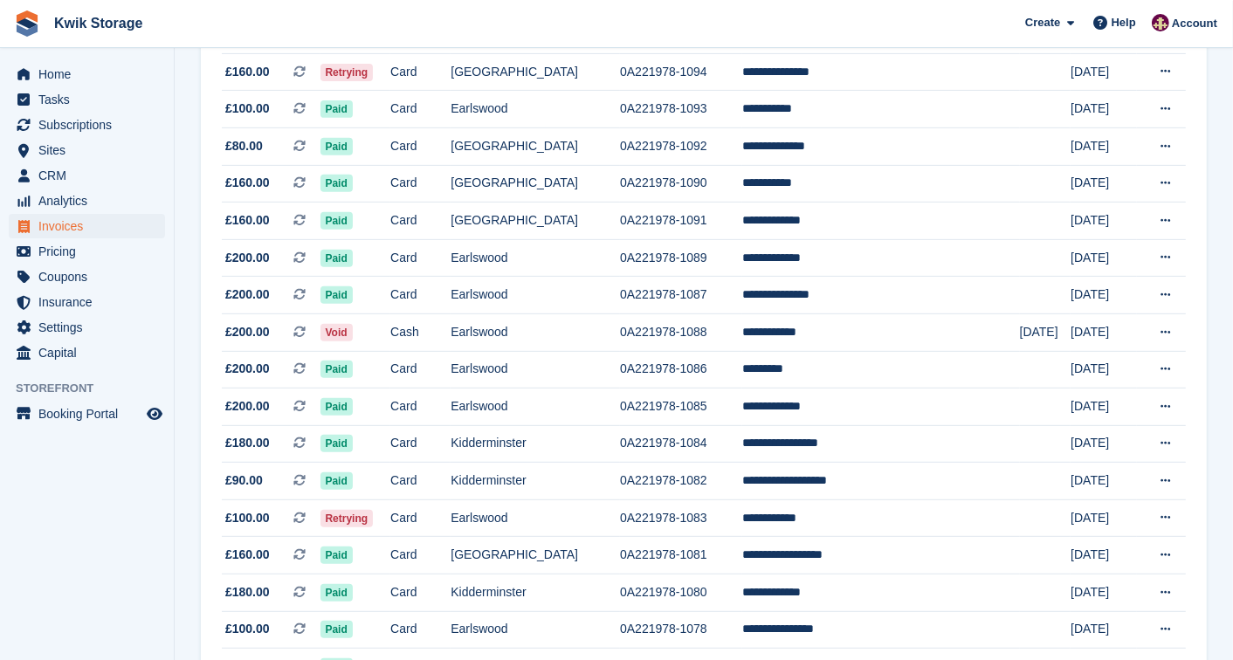
scroll to position [581, 0]
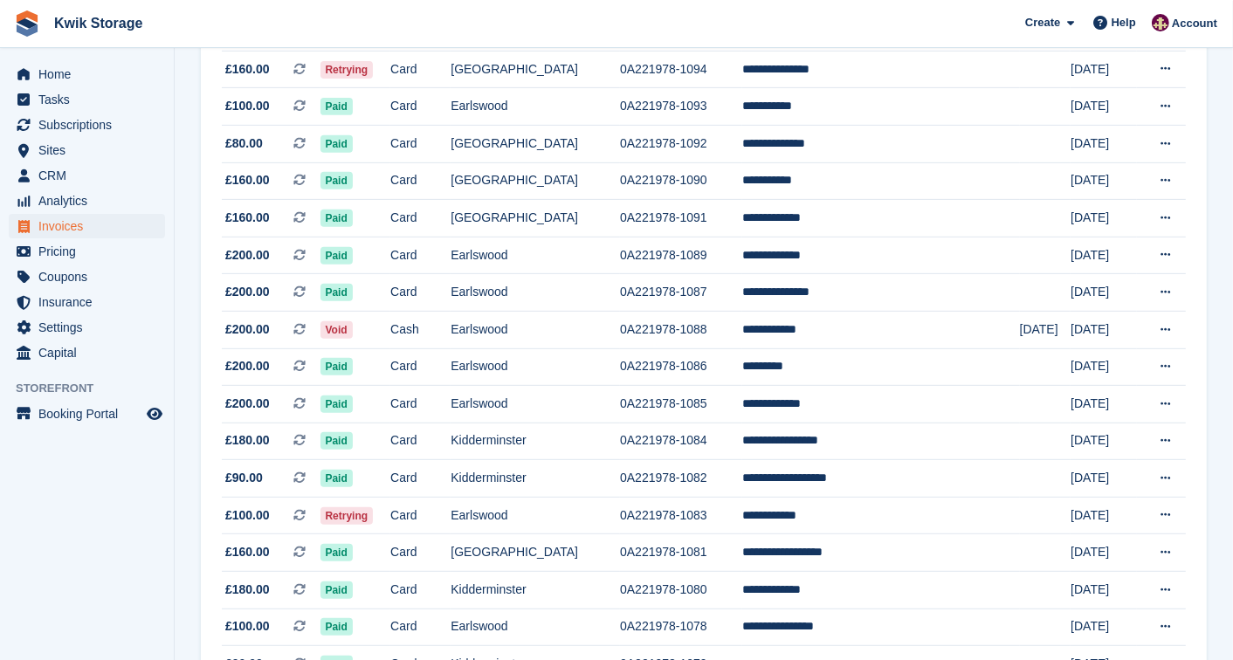
click at [434, 338] on td "Cash" at bounding box center [420, 330] width 60 height 38
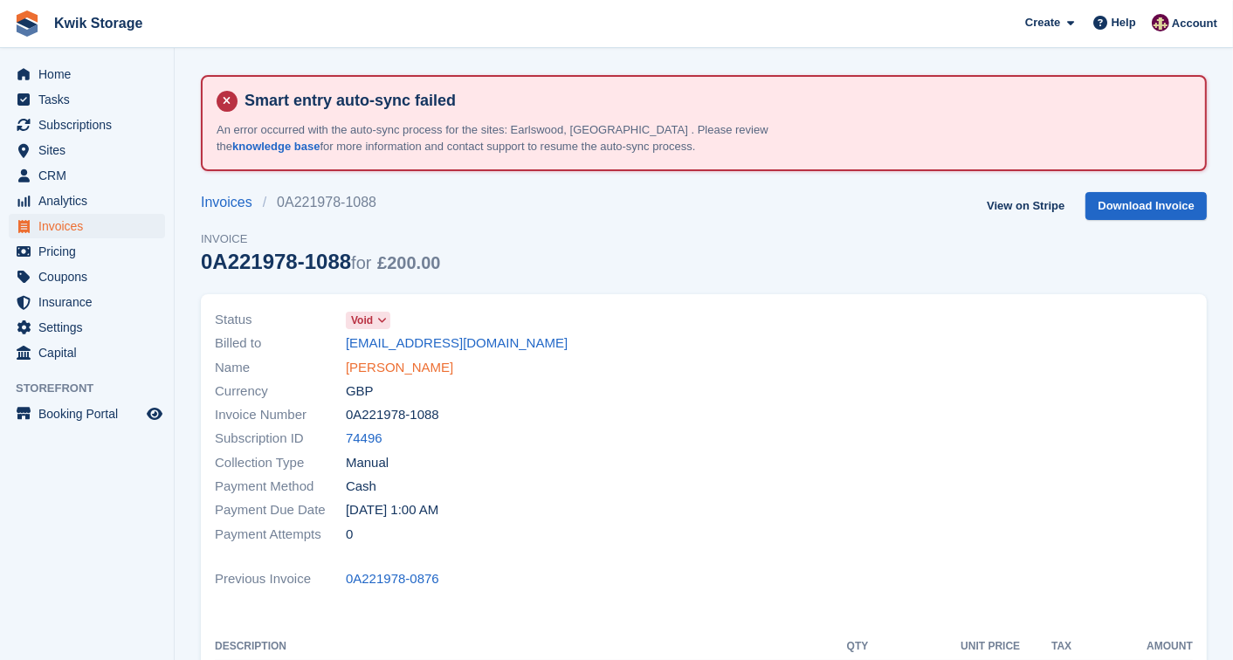
click at [399, 364] on link "Paula Morris" at bounding box center [399, 368] width 107 height 20
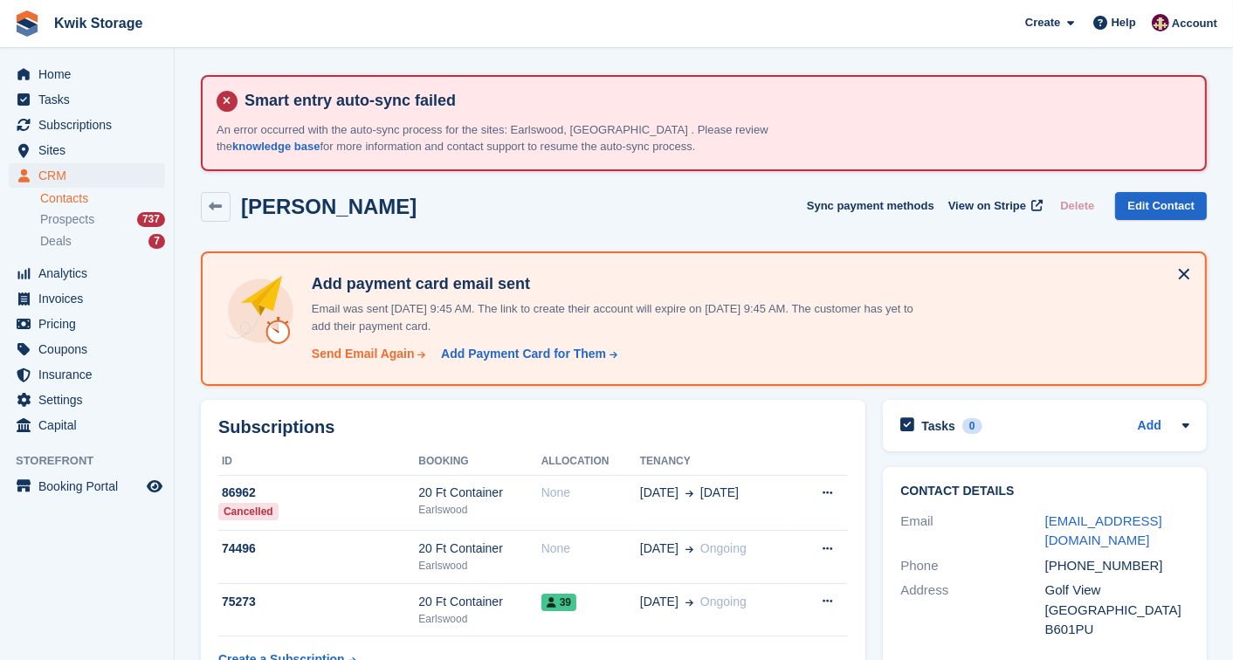
click at [395, 359] on div "Send Email Again" at bounding box center [363, 354] width 103 height 18
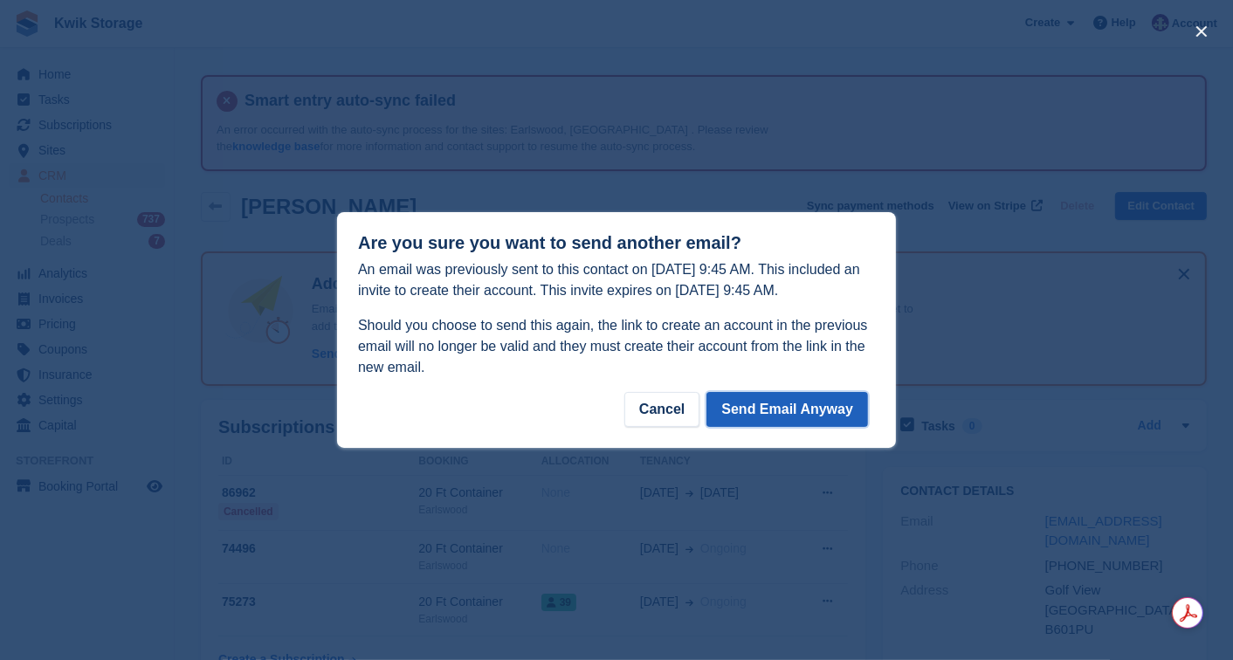
click at [801, 399] on button "Send Email Anyway" at bounding box center [787, 409] width 162 height 35
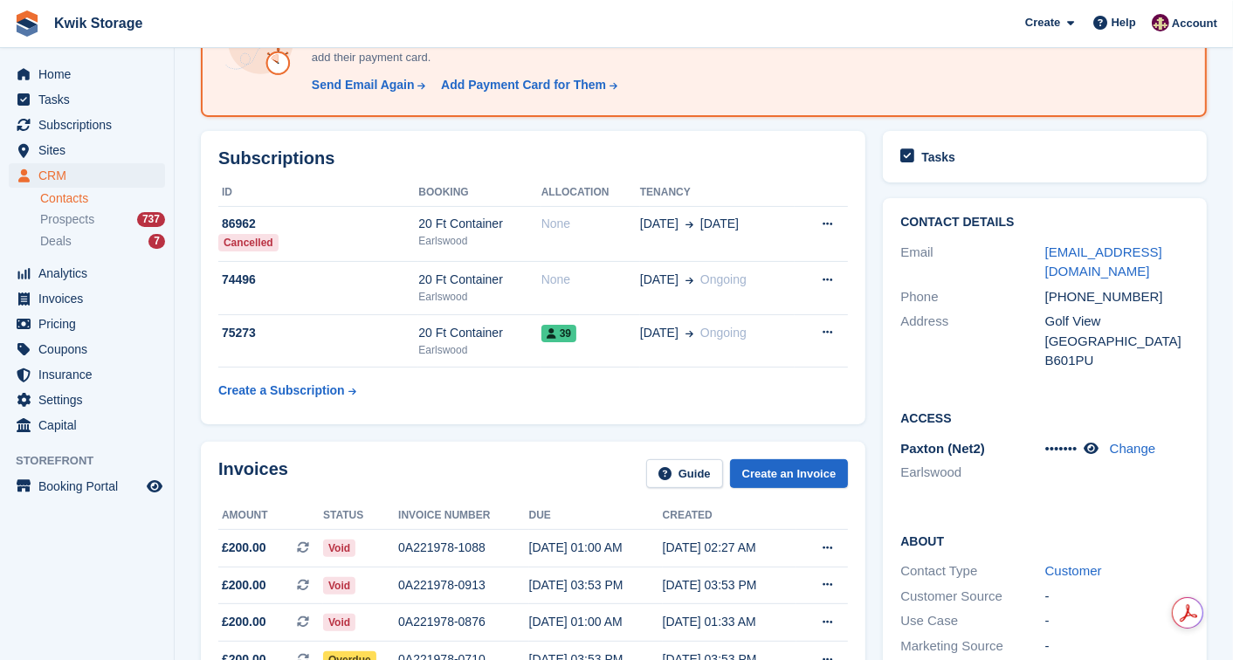
scroll to position [272, 0]
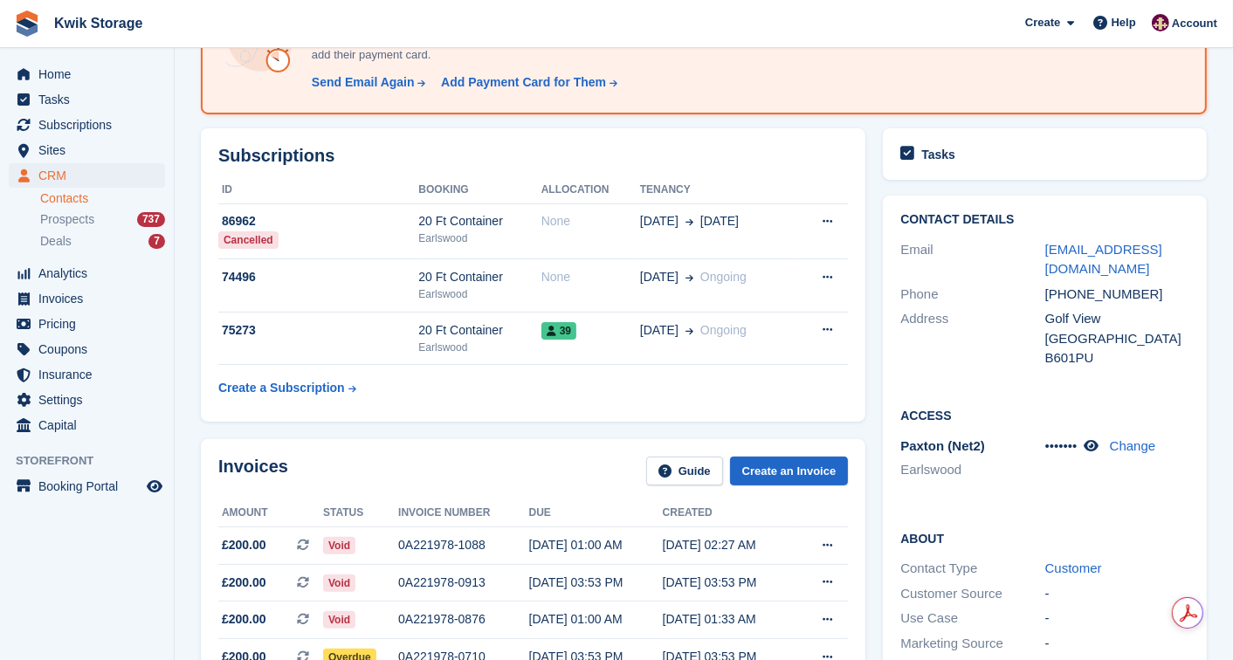
click at [878, 380] on div "Contact Details Email paulamorris46@hotmail.com Phone +447950419543 Address Gol…" at bounding box center [1044, 550] width 341 height 727
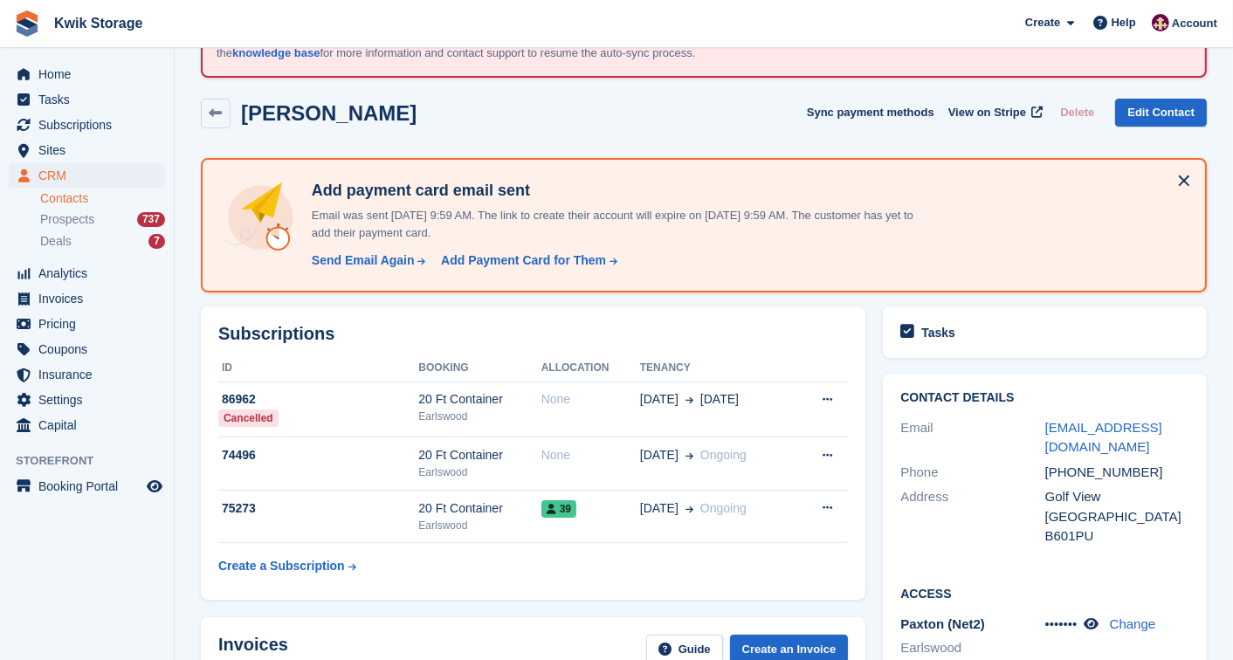
scroll to position [77, 0]
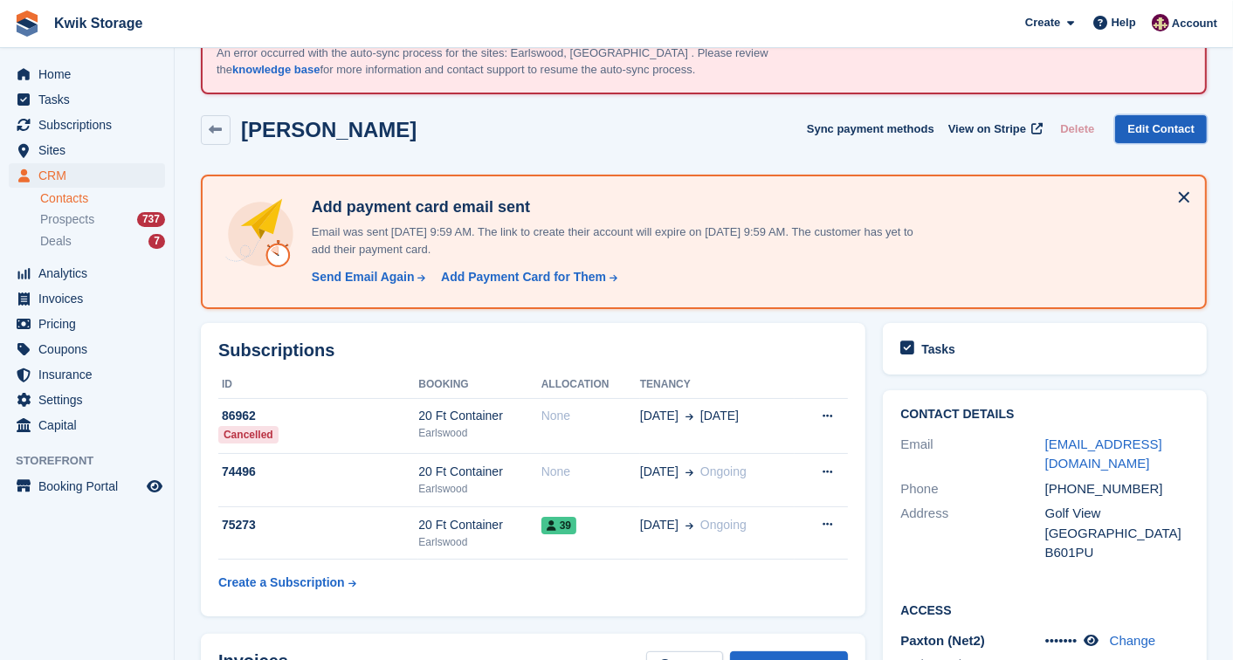
click at [1173, 127] on link "Edit Contact" at bounding box center [1161, 129] width 92 height 29
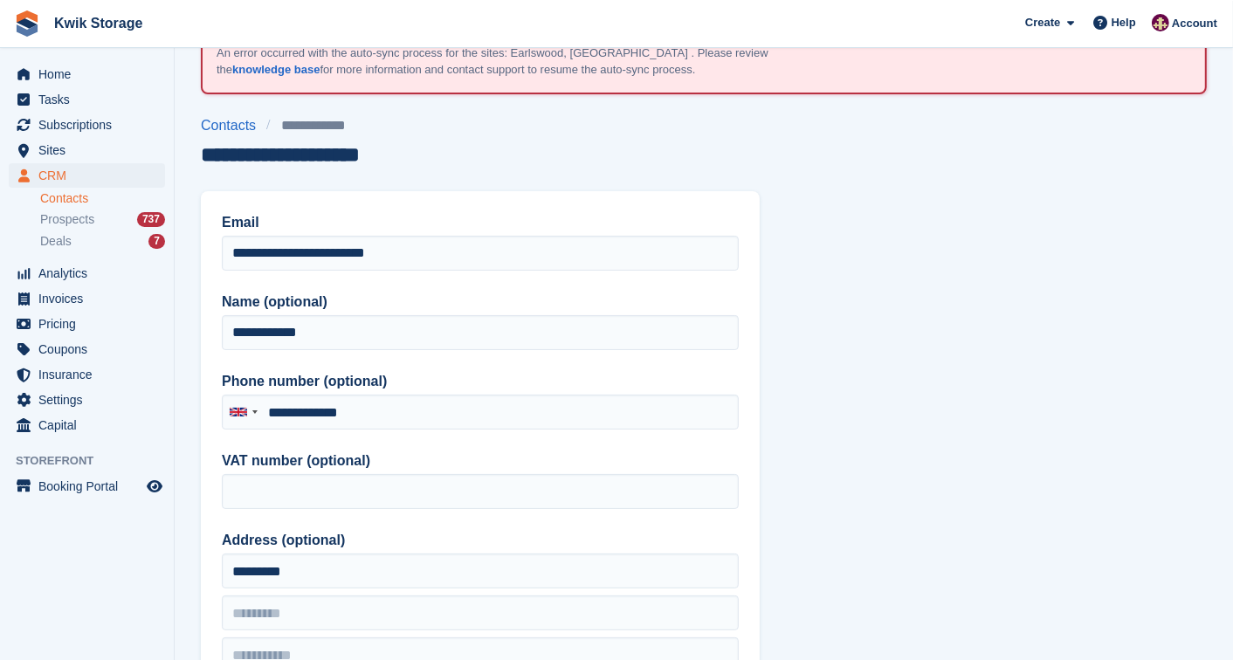
type input "**********"
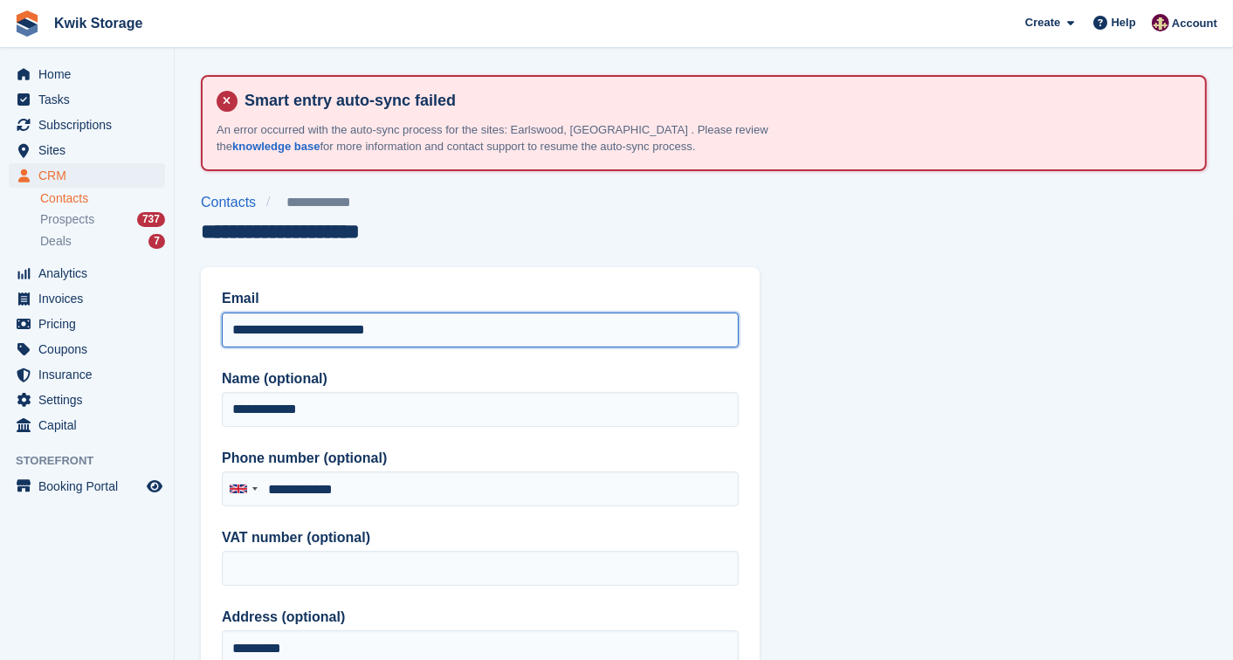
click at [267, 330] on input "**********" at bounding box center [480, 330] width 517 height 35
type input "**********"
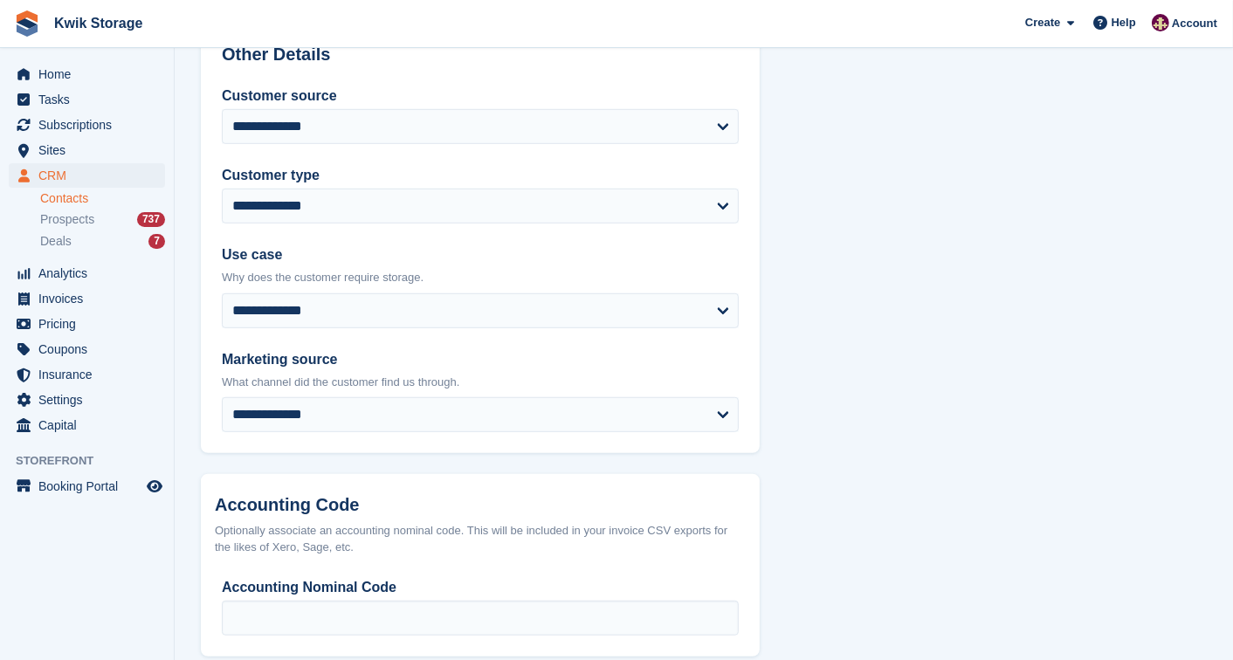
scroll to position [941, 0]
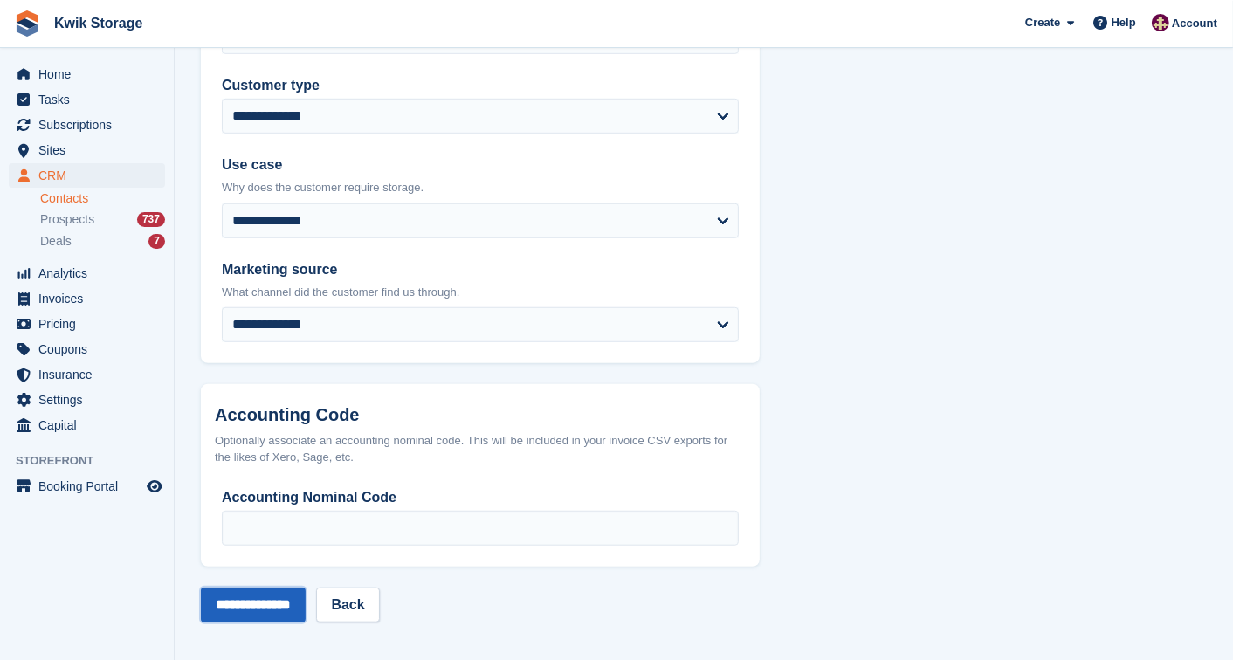
click at [294, 607] on input "**********" at bounding box center [253, 605] width 105 height 35
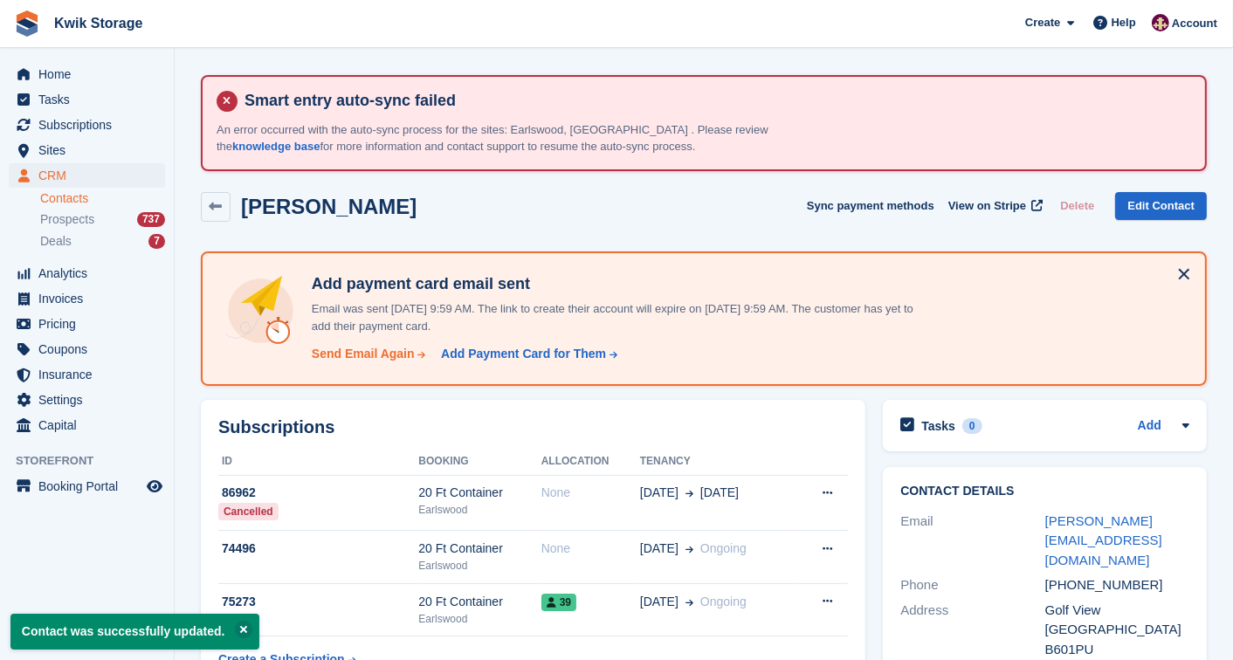
click at [406, 352] on div "Send Email Again" at bounding box center [363, 354] width 103 height 18
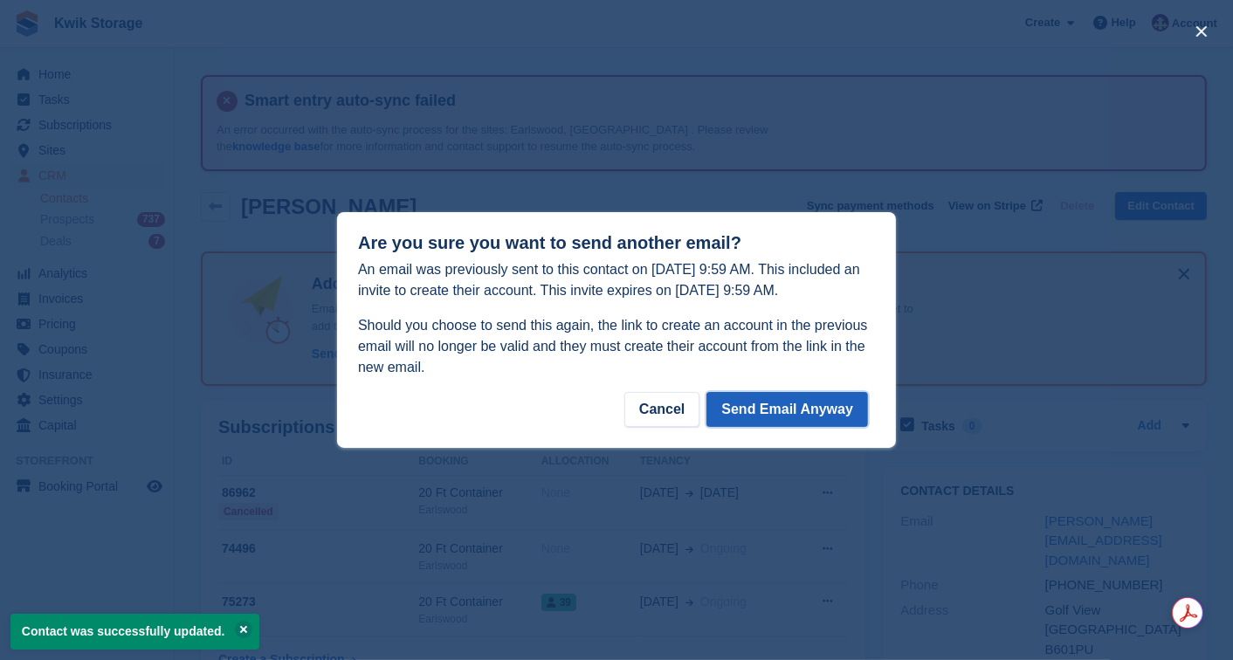
click at [825, 413] on button "Send Email Anyway" at bounding box center [787, 409] width 162 height 35
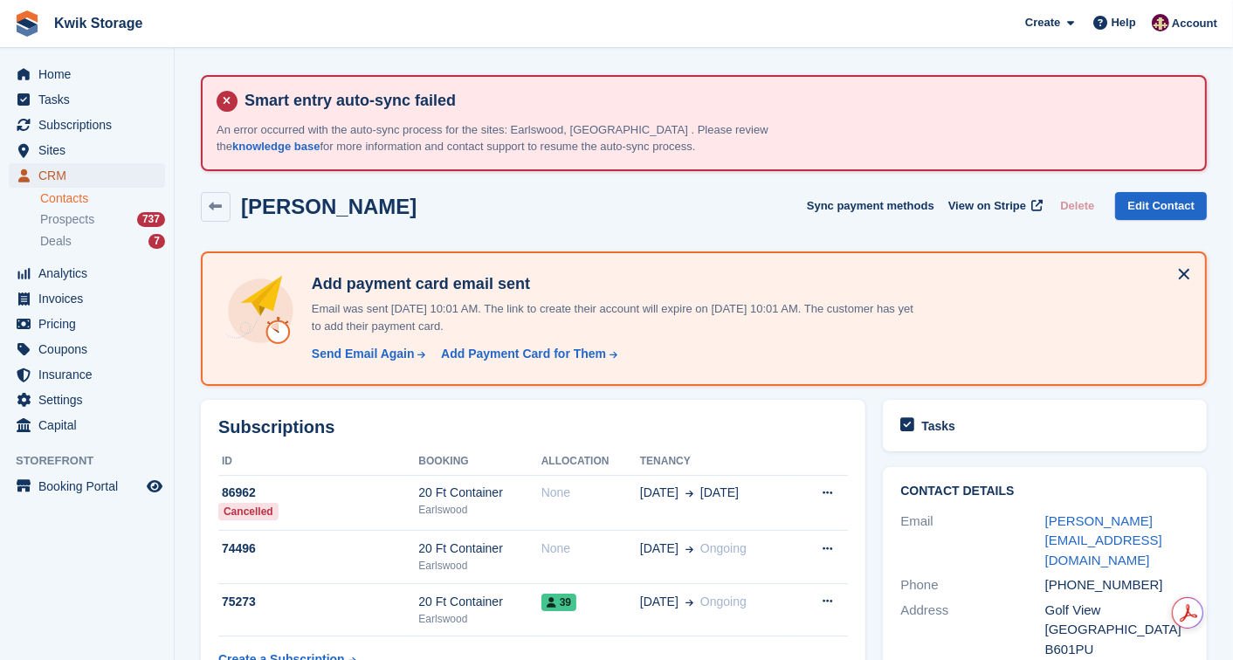
click at [97, 176] on span "CRM" at bounding box center [90, 175] width 105 height 24
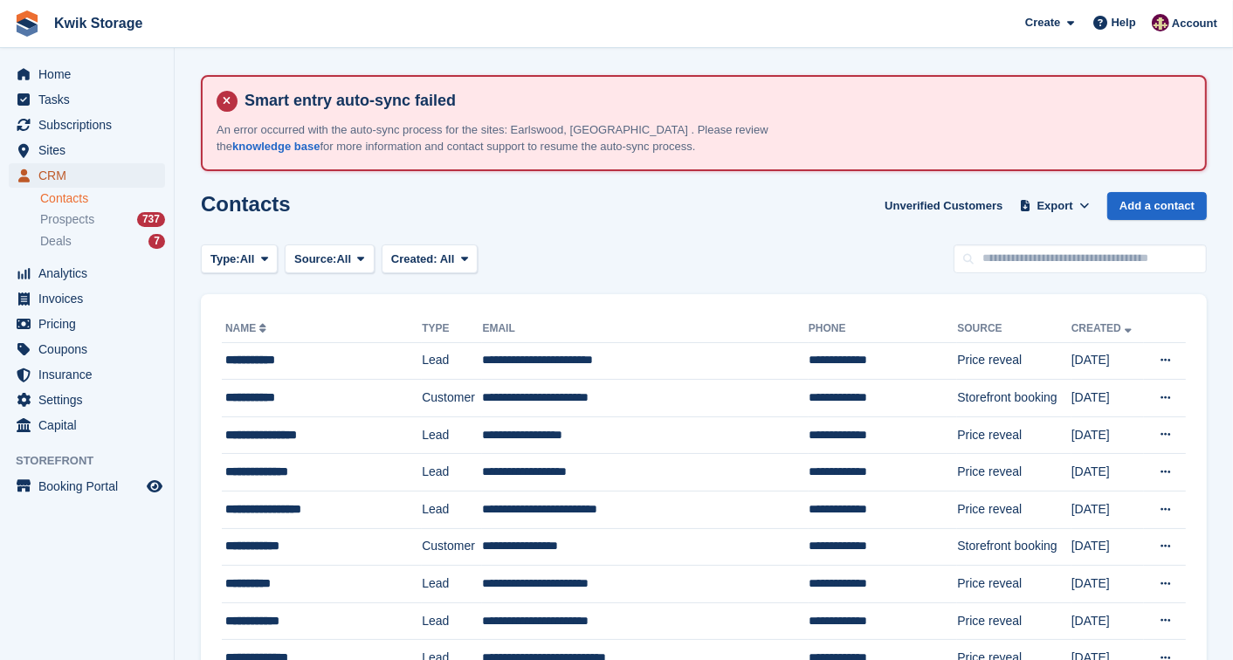
click at [97, 176] on span "CRM" at bounding box center [90, 175] width 105 height 24
click at [119, 176] on span "CRM" at bounding box center [90, 175] width 105 height 24
click at [992, 260] on input "text" at bounding box center [1079, 258] width 253 height 29
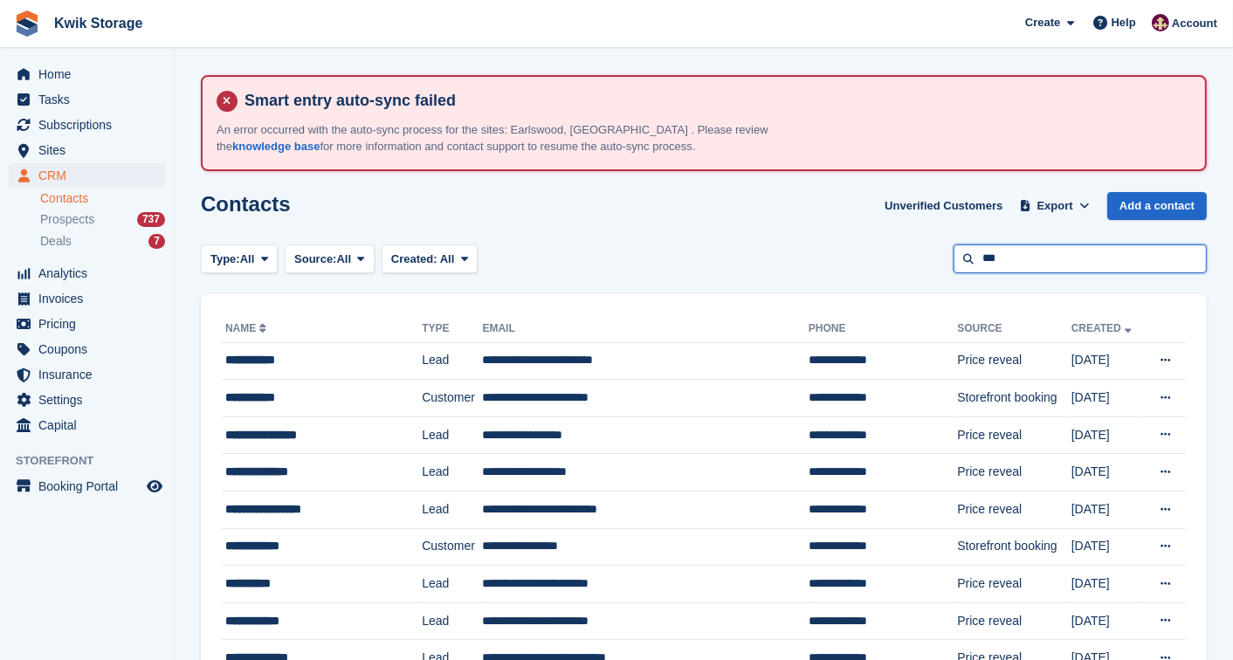
type input "***"
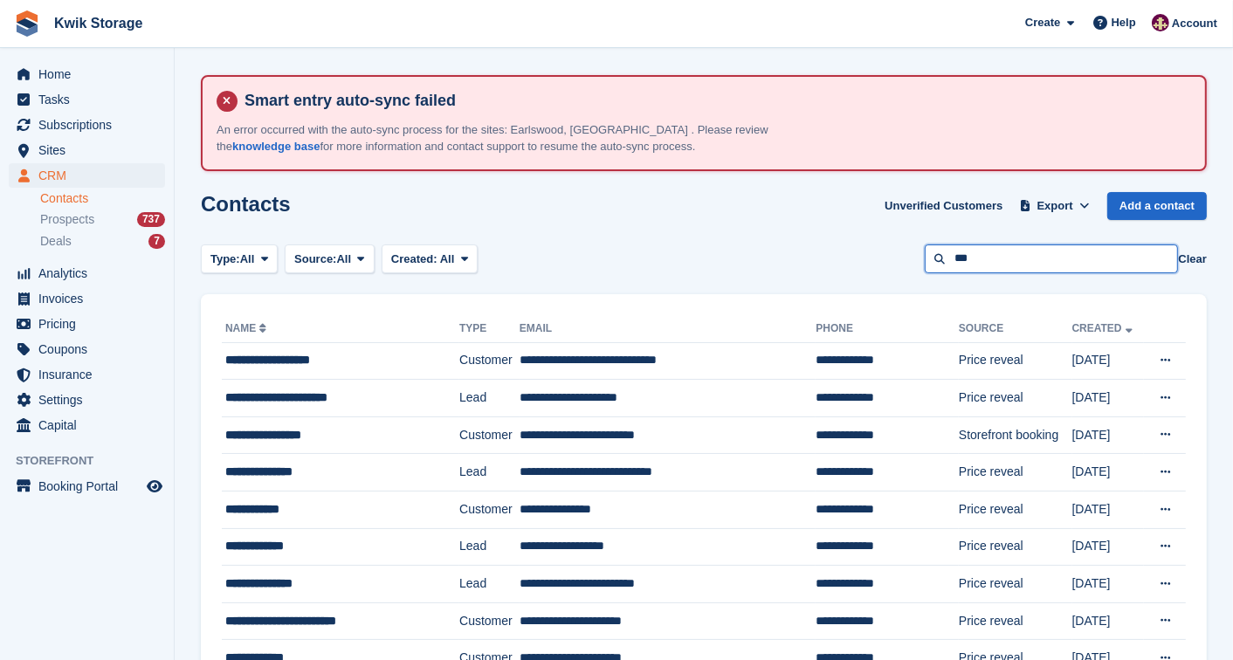
click at [992, 260] on input "***" at bounding box center [1051, 258] width 253 height 29
type input "****"
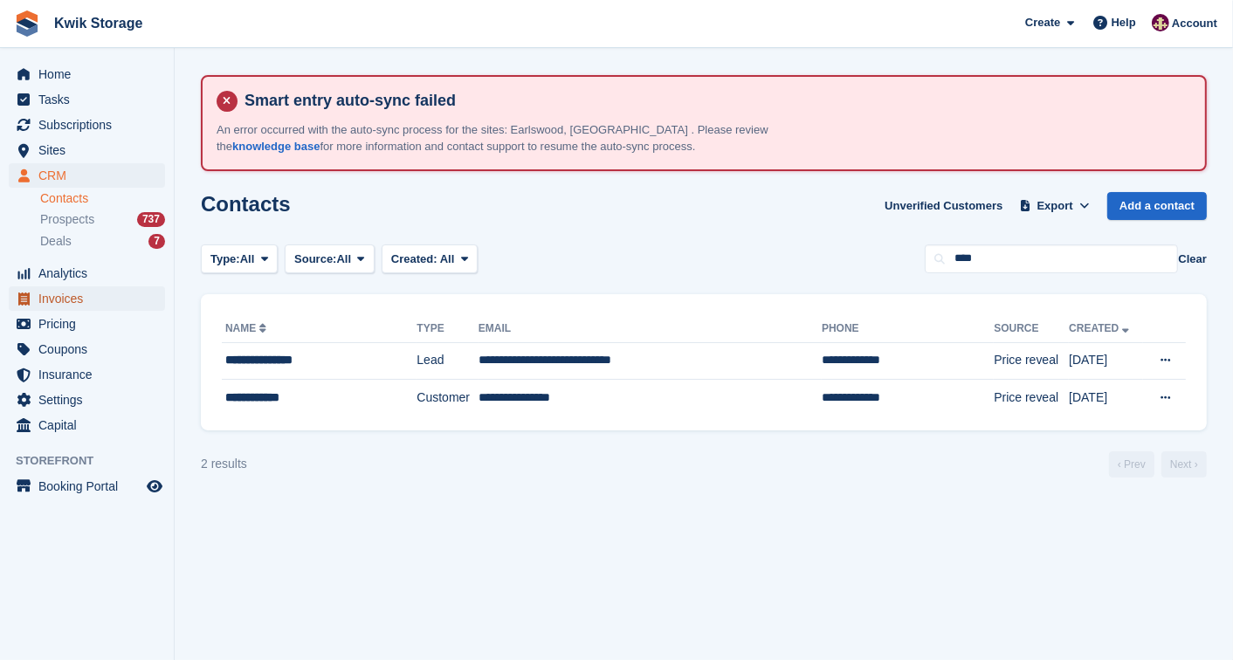
click at [123, 289] on span "Invoices" at bounding box center [90, 298] width 105 height 24
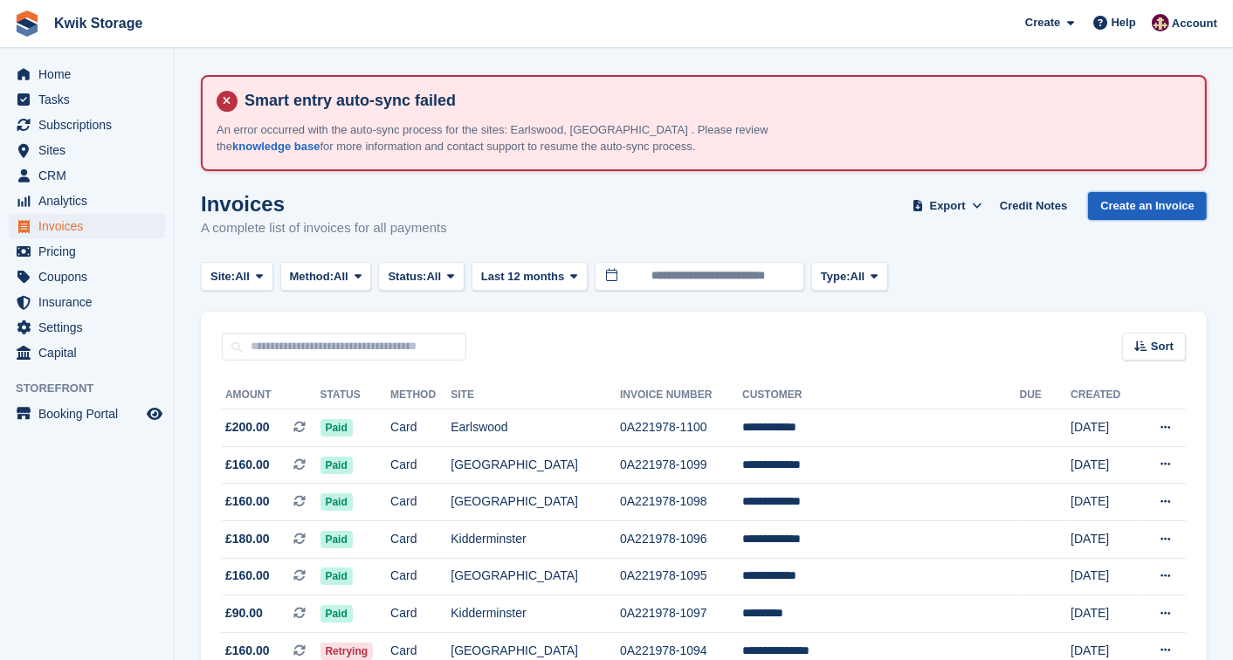
click at [1102, 199] on link "Create an Invoice" at bounding box center [1147, 206] width 119 height 29
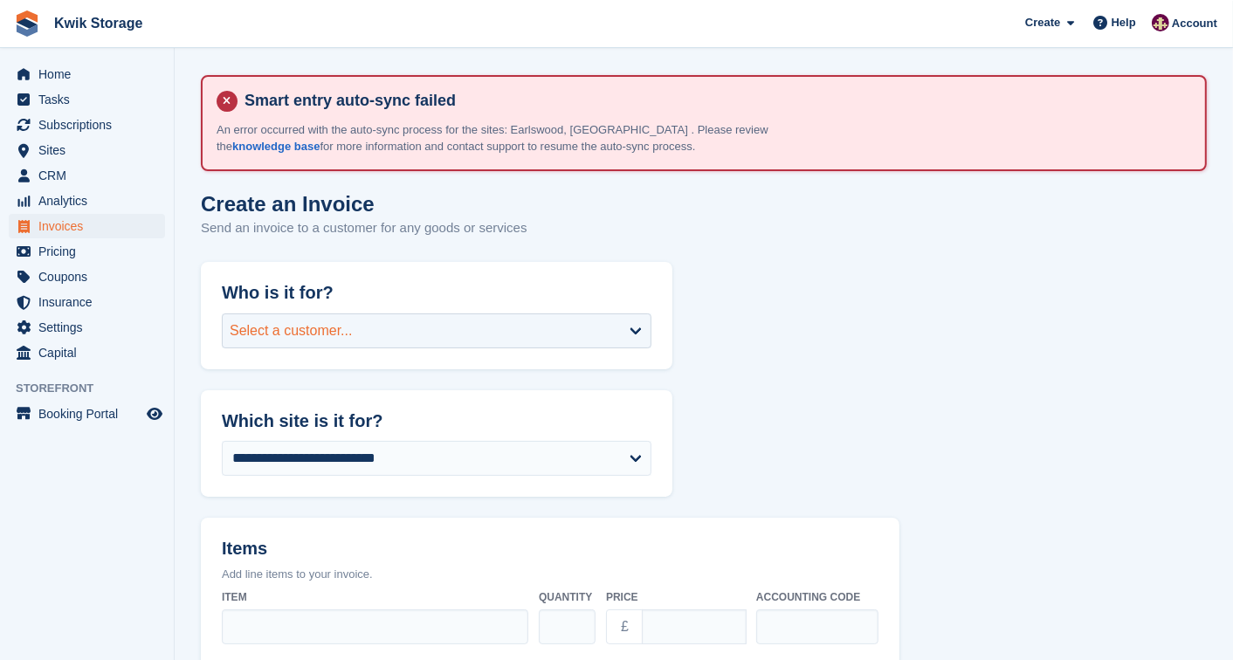
click at [545, 320] on div "Select a customer..." at bounding box center [437, 330] width 430 height 35
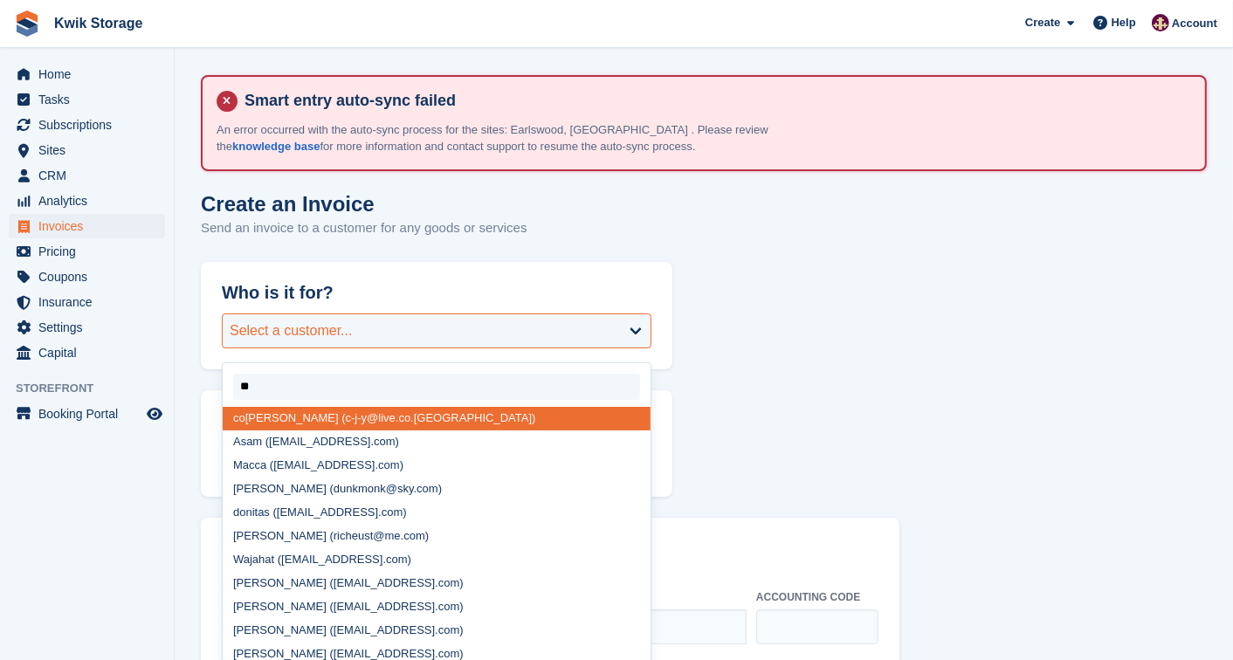
type input "***"
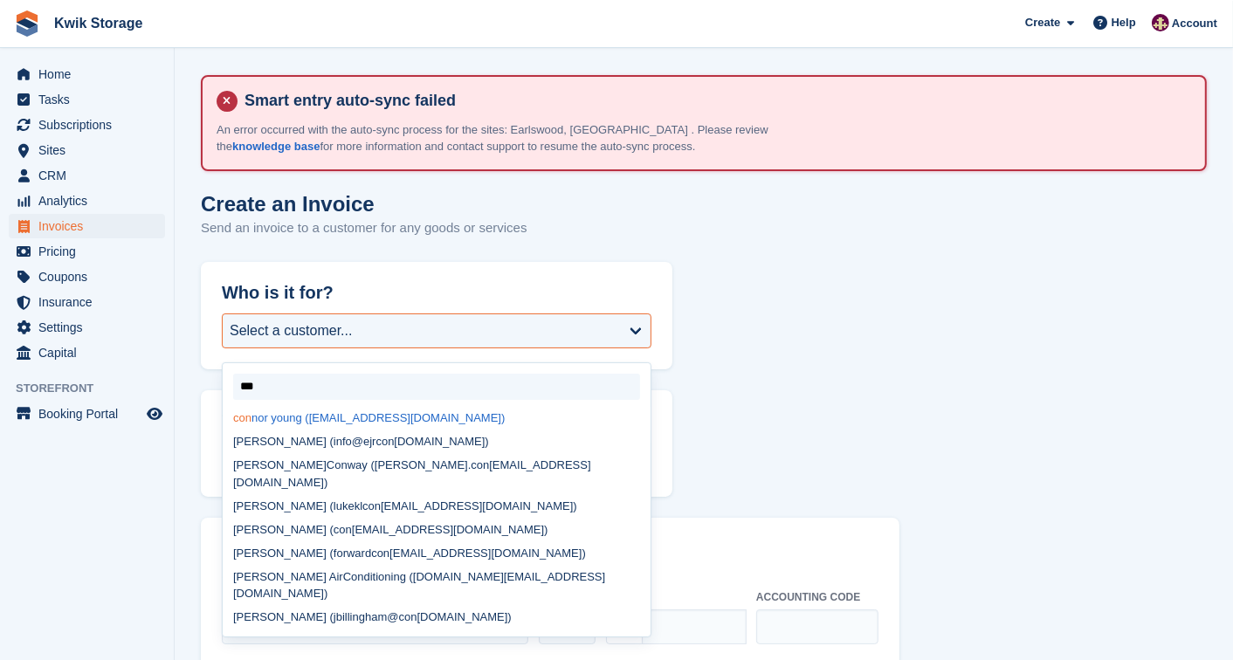
click at [459, 419] on div "con [PERSON_NAME] ([EMAIL_ADDRESS][DOMAIN_NAME])" at bounding box center [437, 419] width 428 height 24
select select "******"
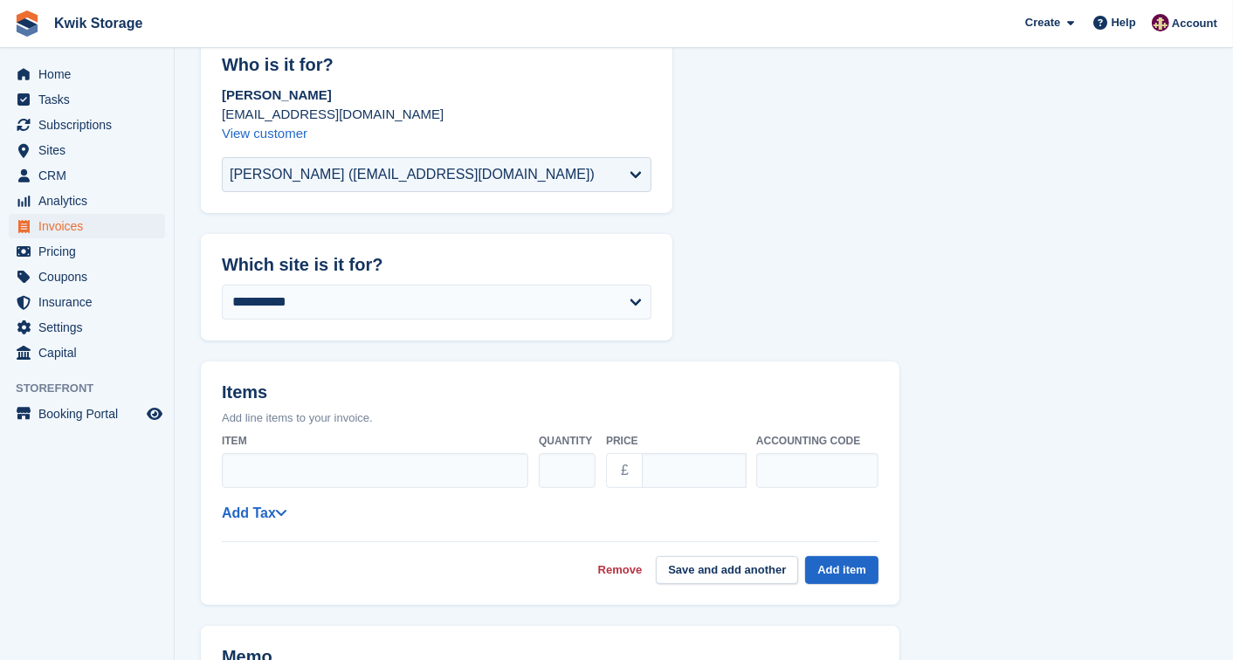
scroll to position [232, 0]
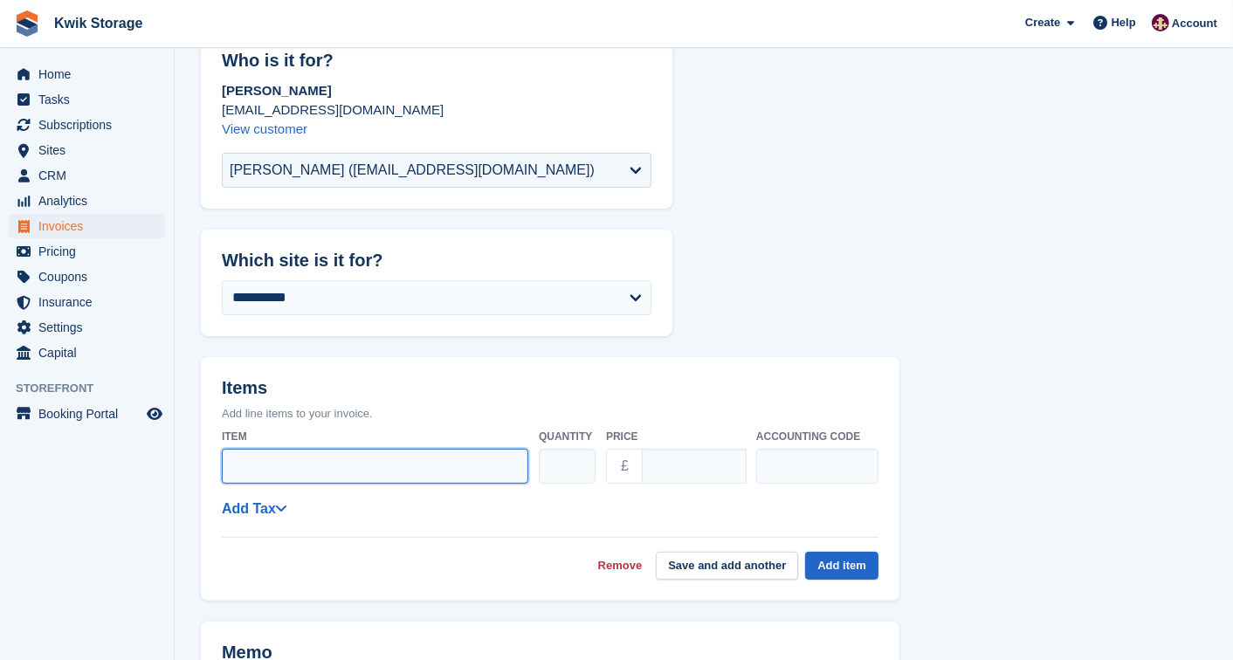
click at [299, 449] on input "Item" at bounding box center [375, 466] width 306 height 35
type input "**********"
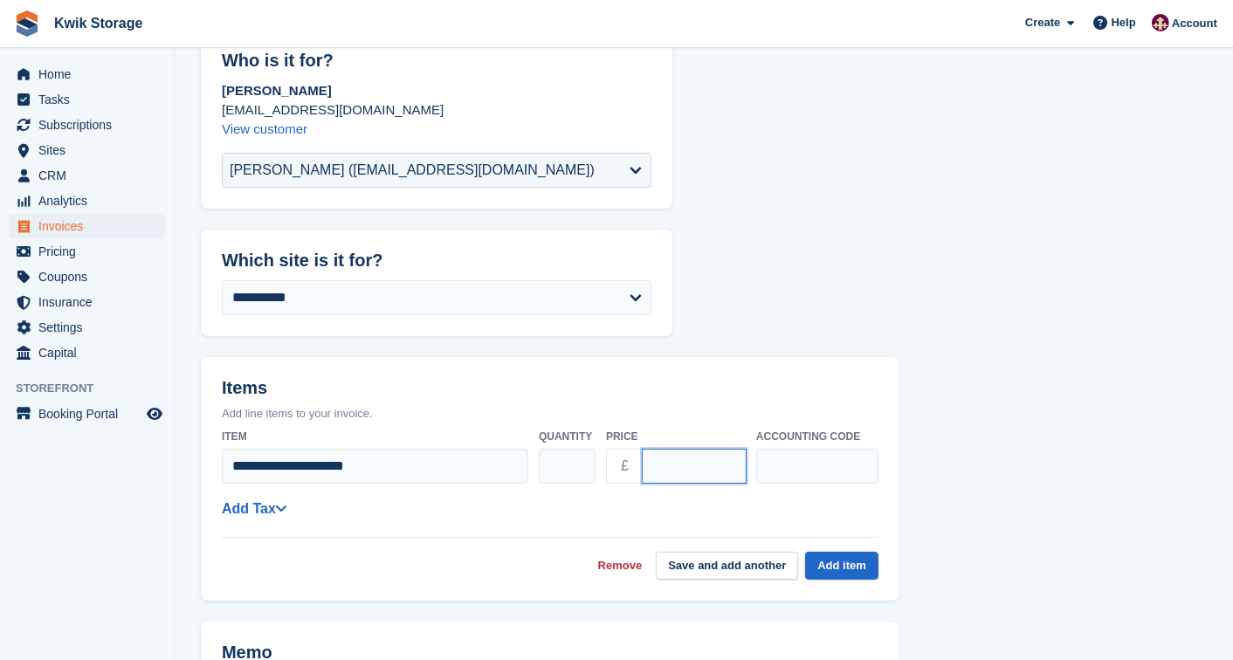
click at [651, 464] on input "****" at bounding box center [694, 466] width 105 height 35
type input "*****"
click at [1092, 512] on form "**********" at bounding box center [704, 605] width 1006 height 1150
click at [862, 563] on button "Add item" at bounding box center [841, 566] width 73 height 29
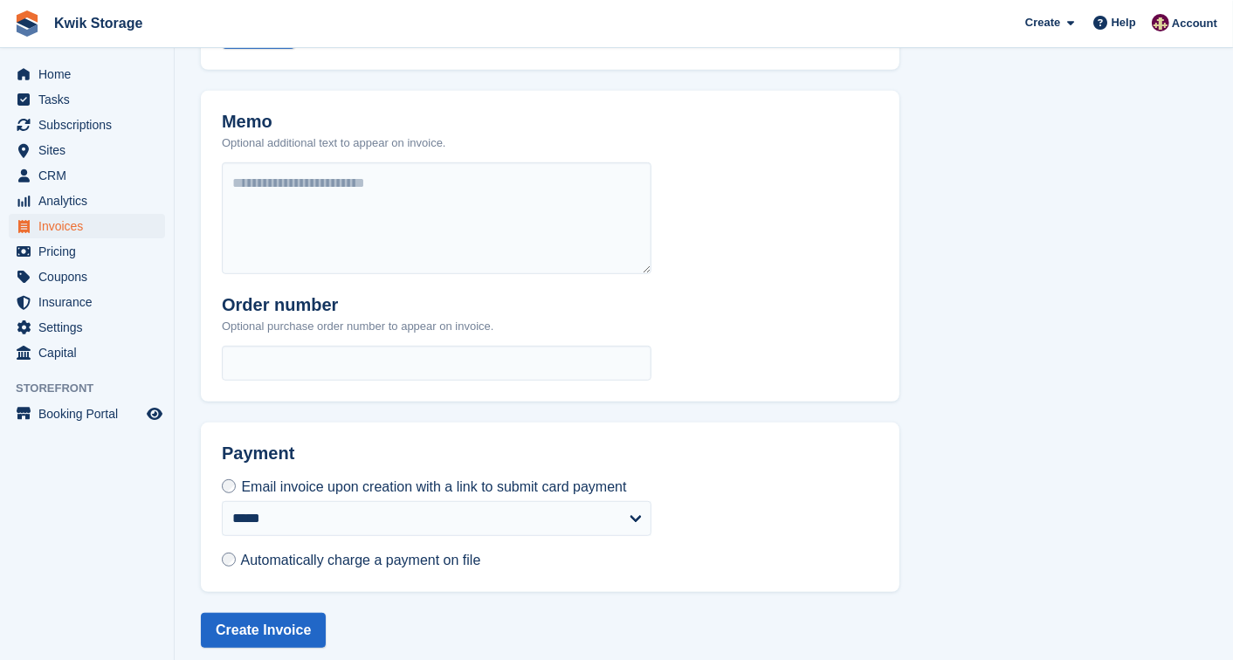
scroll to position [751, 0]
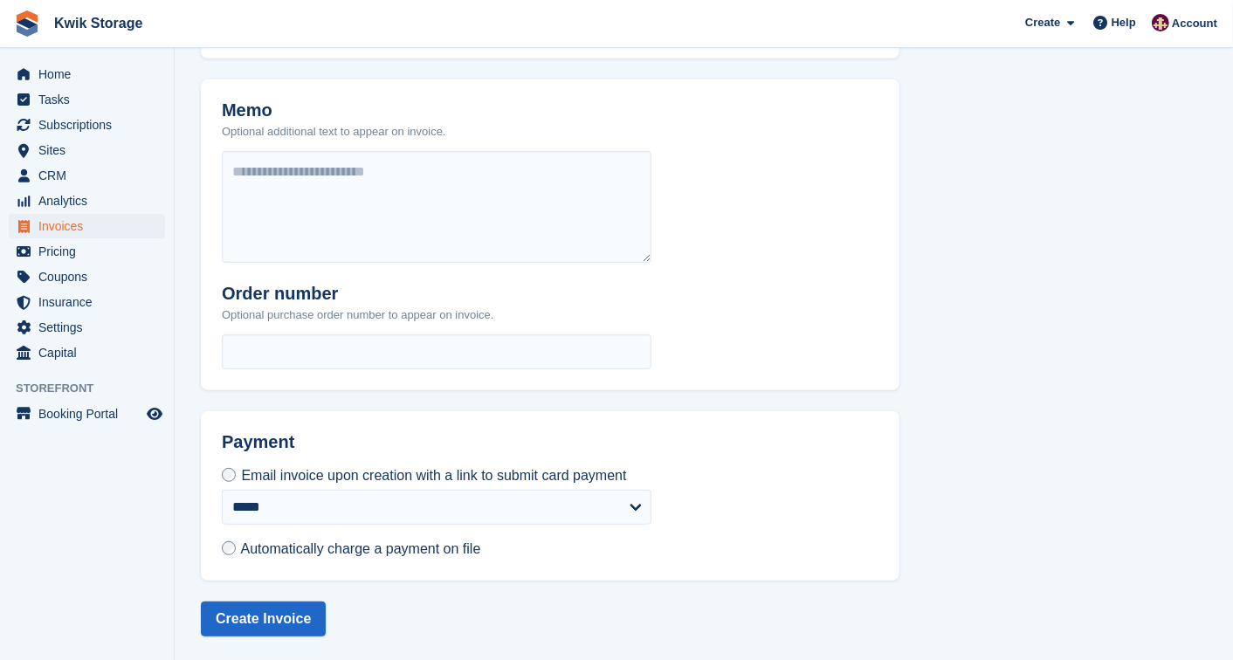
click at [430, 543] on span "Automatically charge a payment on file" at bounding box center [361, 548] width 240 height 15
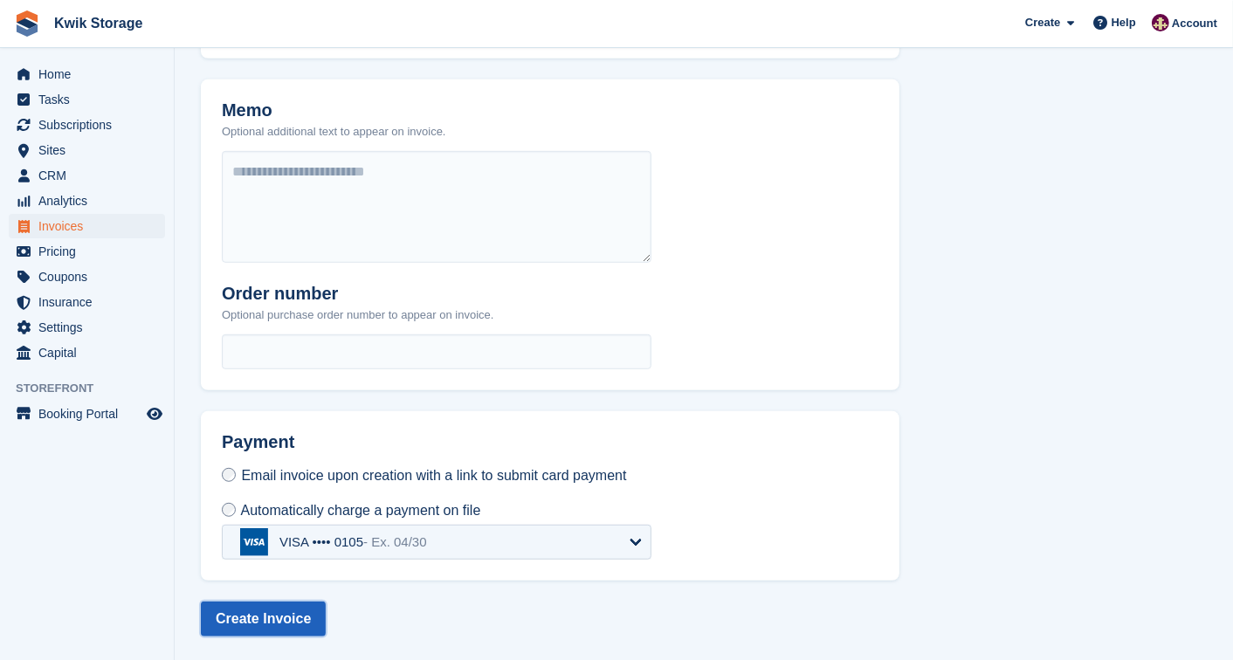
click at [272, 617] on button "Create Invoice" at bounding box center [263, 619] width 125 height 35
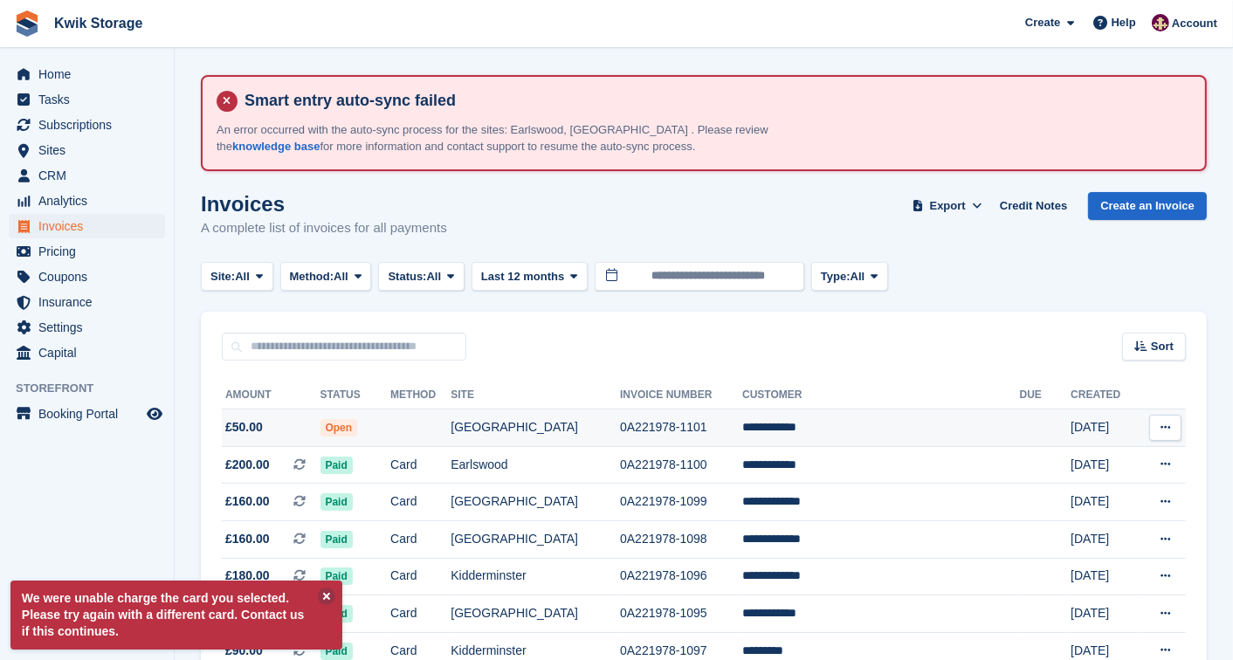
click at [445, 437] on td at bounding box center [420, 428] width 60 height 38
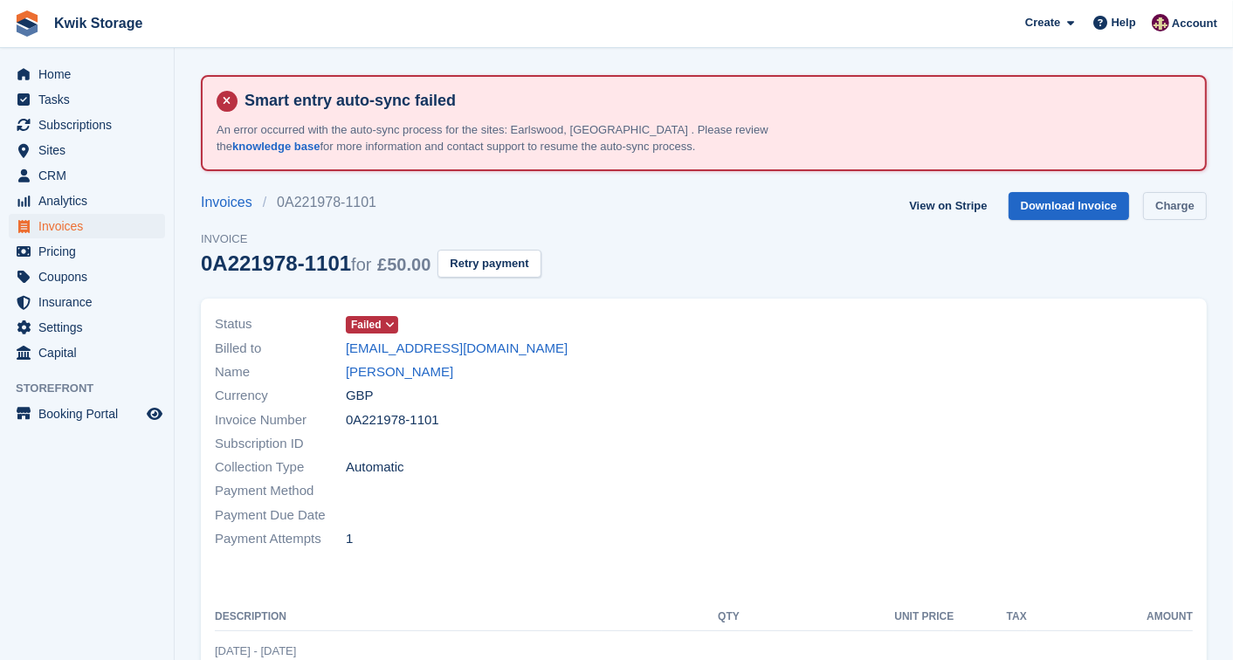
click at [1182, 194] on link "Charge" at bounding box center [1175, 206] width 64 height 29
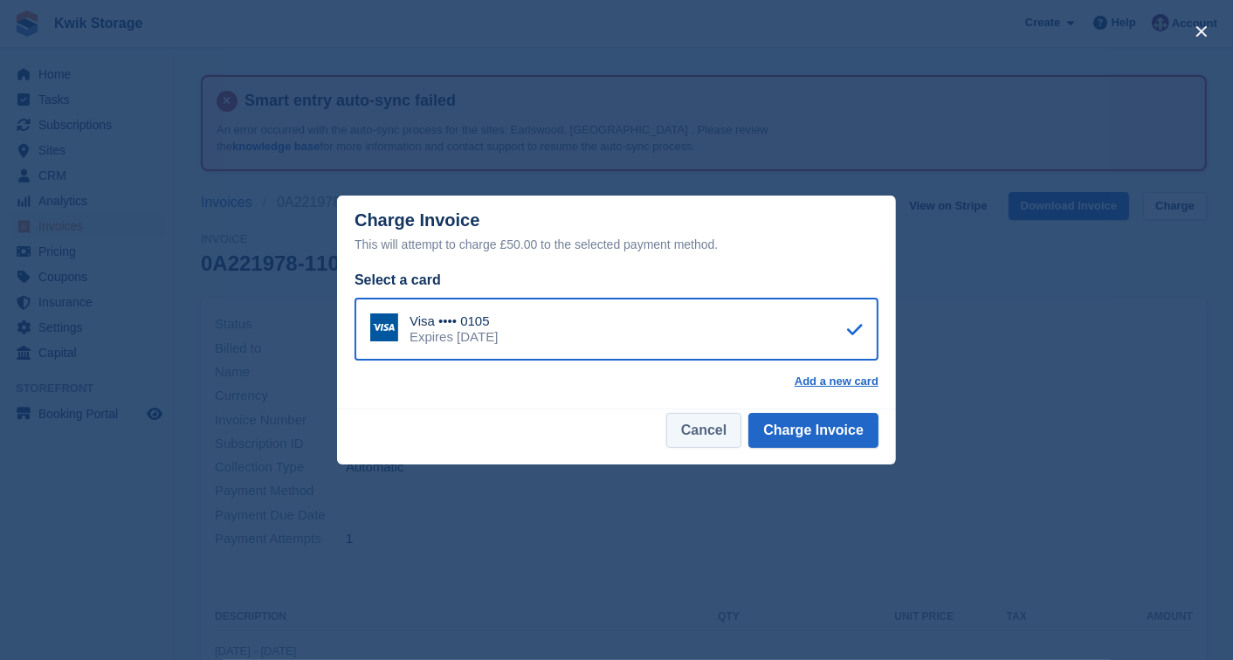
click at [701, 431] on button "Cancel" at bounding box center [703, 430] width 75 height 35
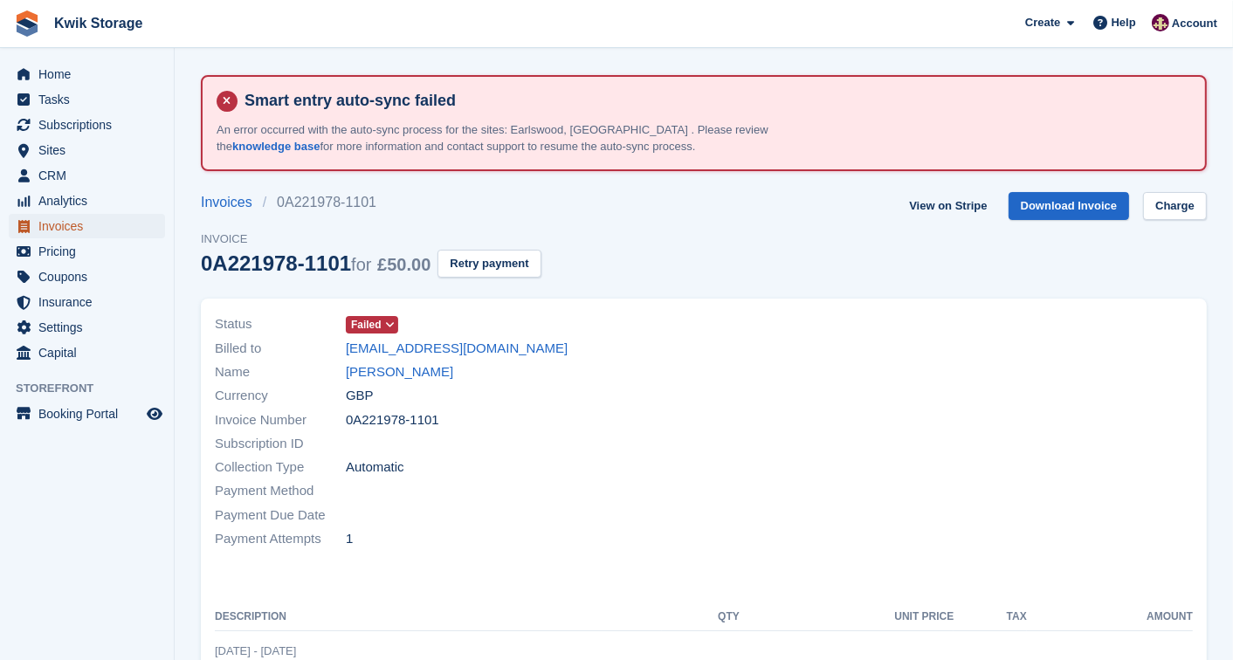
click at [116, 222] on span "Invoices" at bounding box center [90, 226] width 105 height 24
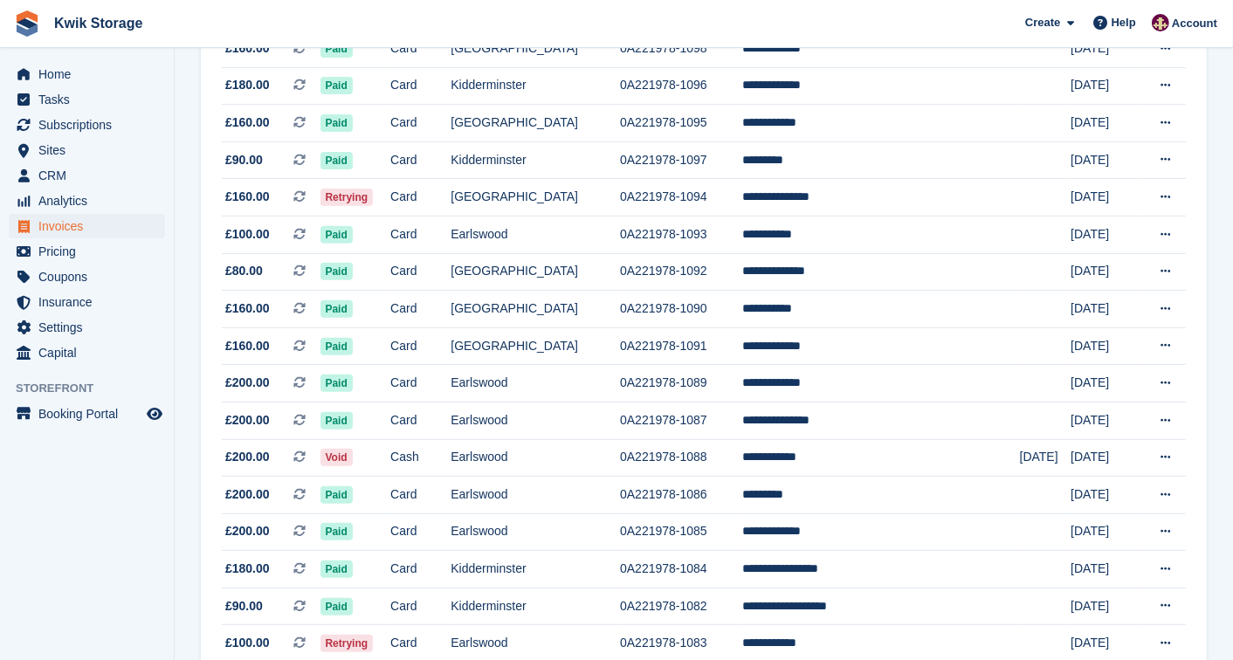
scroll to position [504, 0]
